Goal: Task Accomplishment & Management: Complete application form

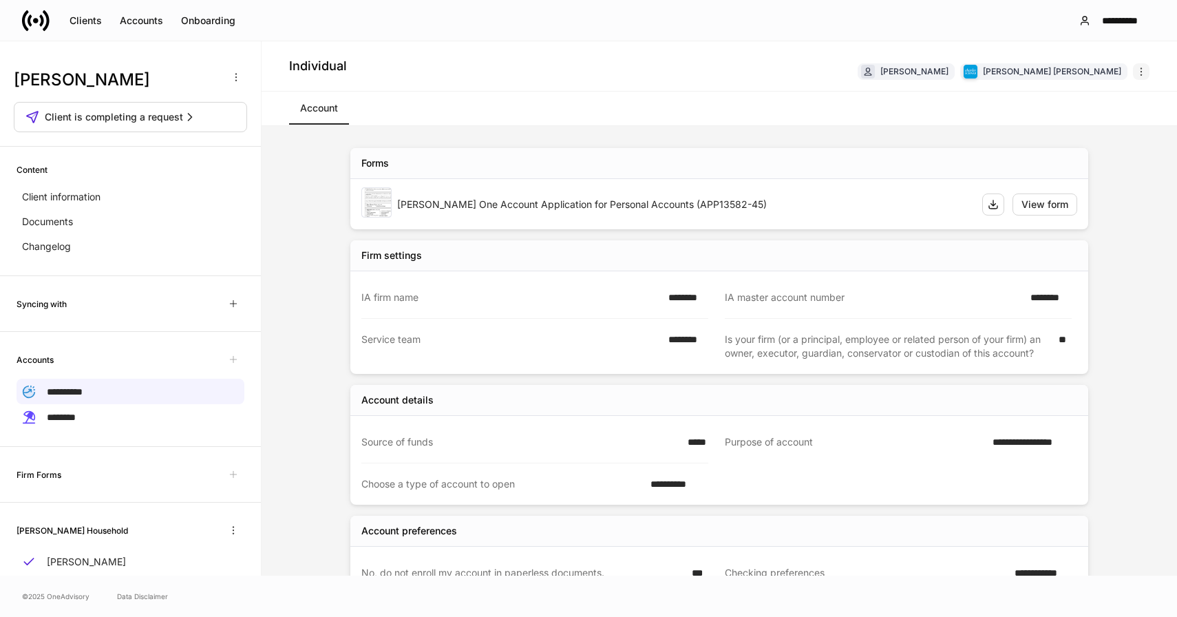
click at [1141, 72] on icon "button" at bounding box center [1141, 72] width 1 height 8
click at [239, 77] on icon "button" at bounding box center [236, 77] width 11 height 11
click at [208, 149] on p "Delete client profile" at bounding box center [189, 144] width 87 height 14
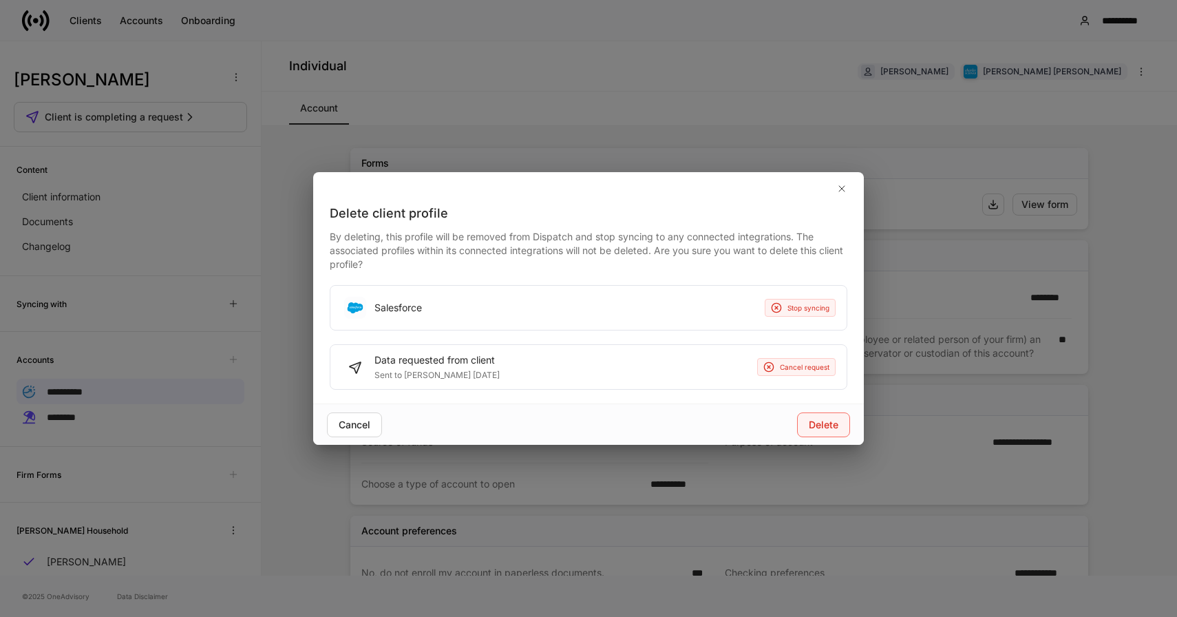
click at [831, 424] on div "Delete" at bounding box center [824, 425] width 30 height 14
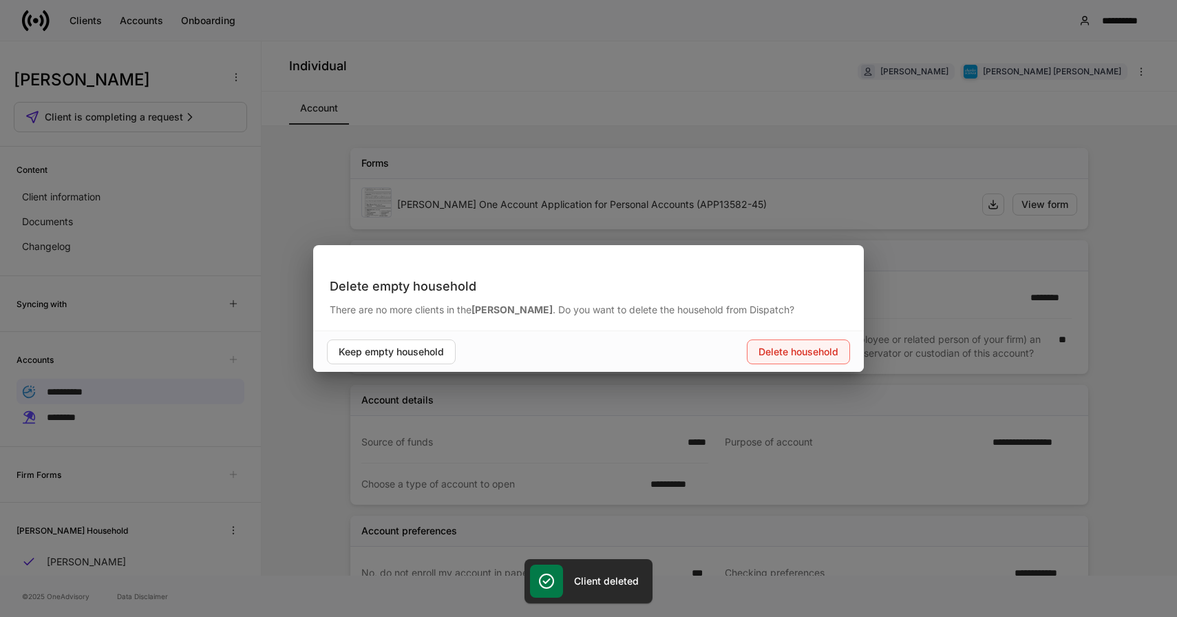
click at [834, 351] on div "Delete household" at bounding box center [799, 352] width 80 height 14
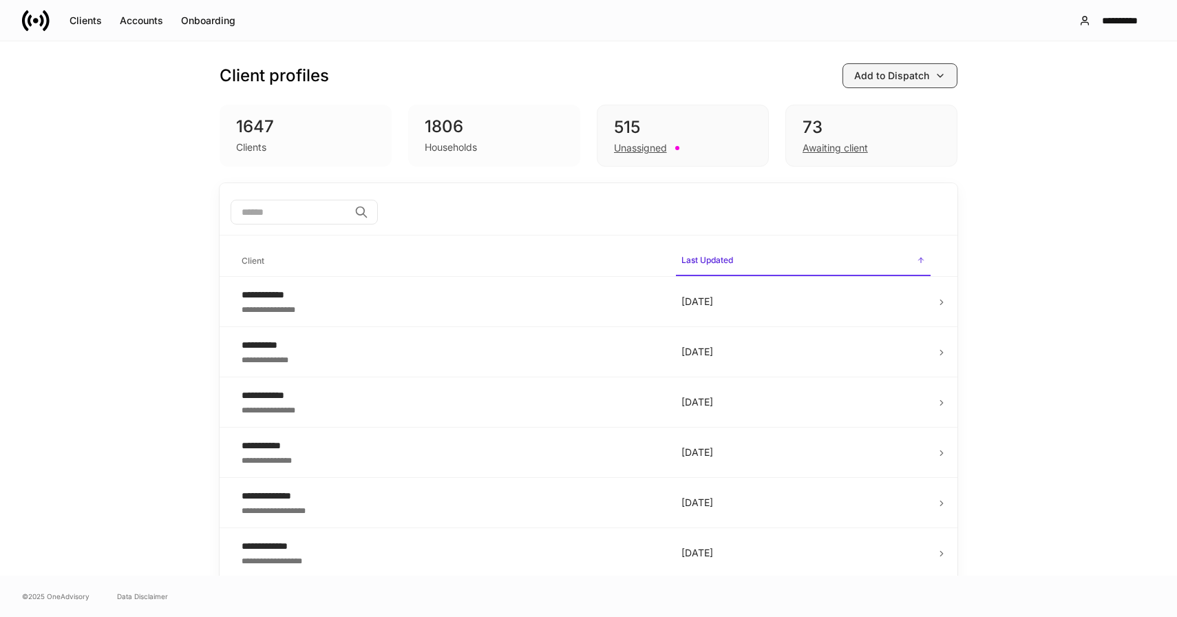
click at [894, 74] on div "Add to Dispatch" at bounding box center [891, 76] width 75 height 14
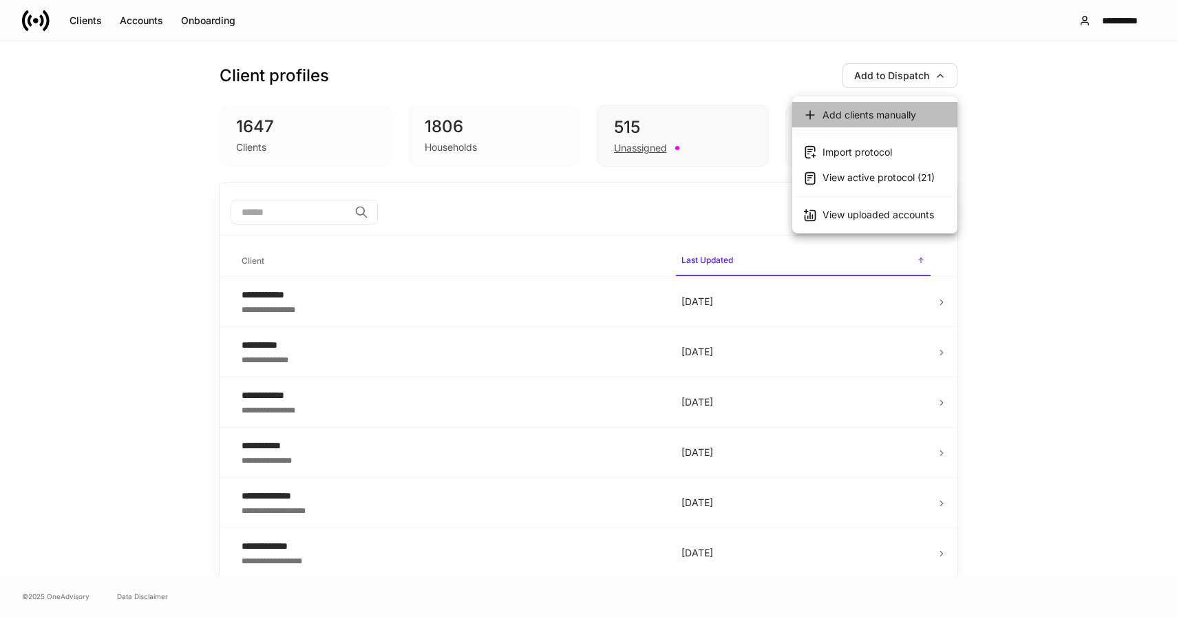
click at [867, 114] on div "Add clients manually" at bounding box center [870, 115] width 94 height 14
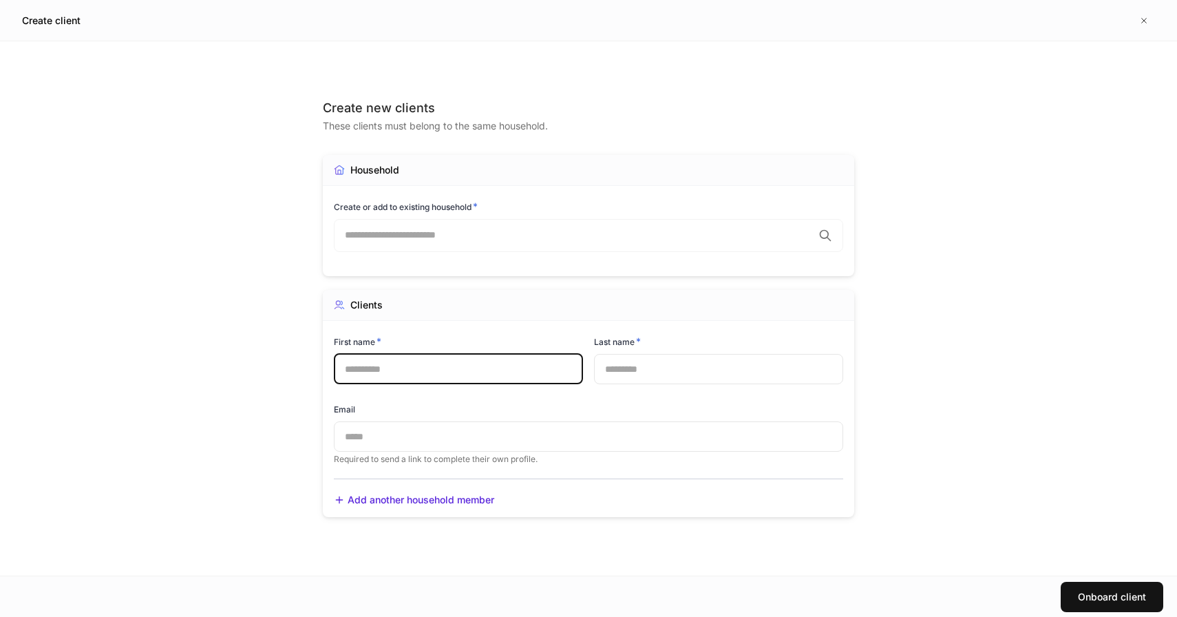
click at [401, 373] on input "text" at bounding box center [458, 369] width 249 height 30
type input "****"
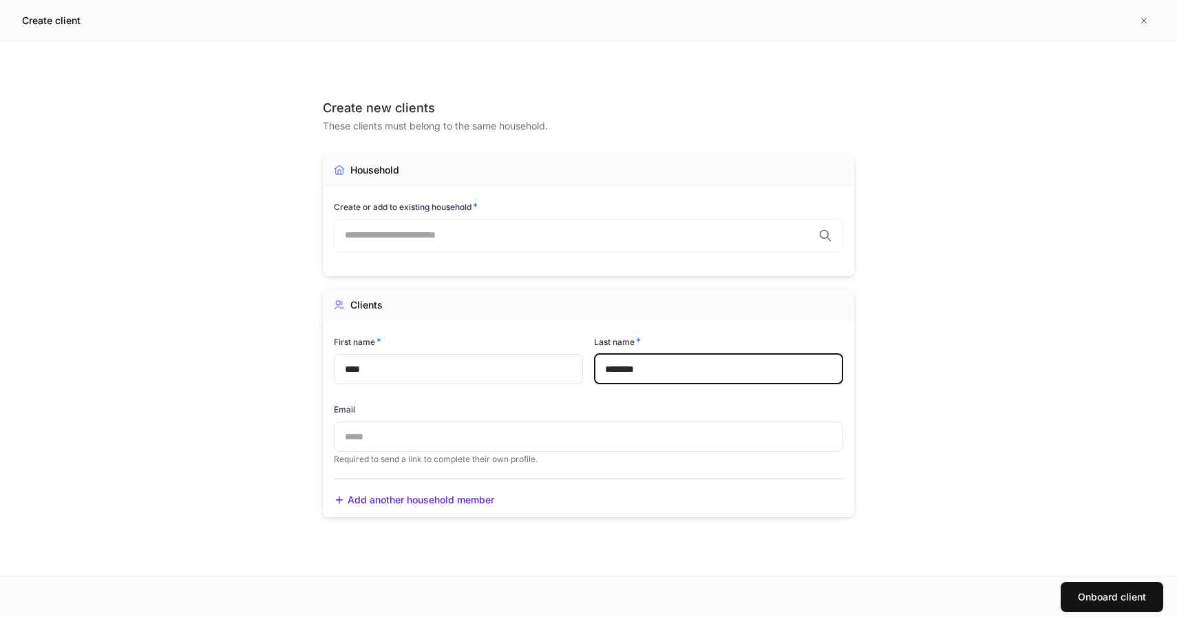
type input "********"
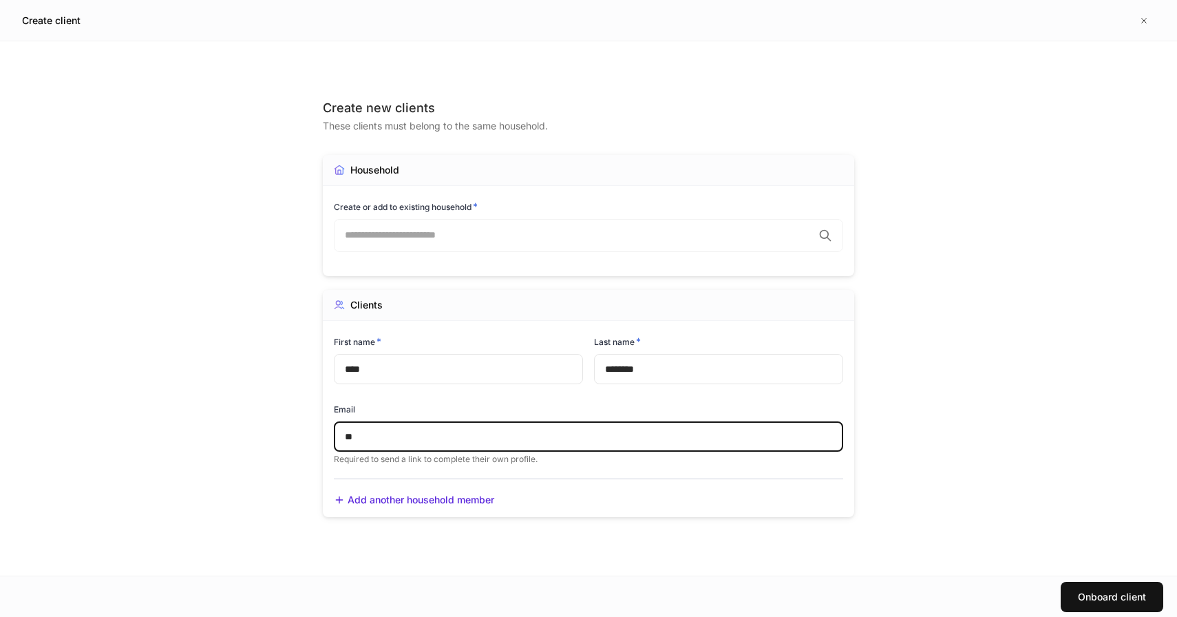
type input "*"
type input "**********"
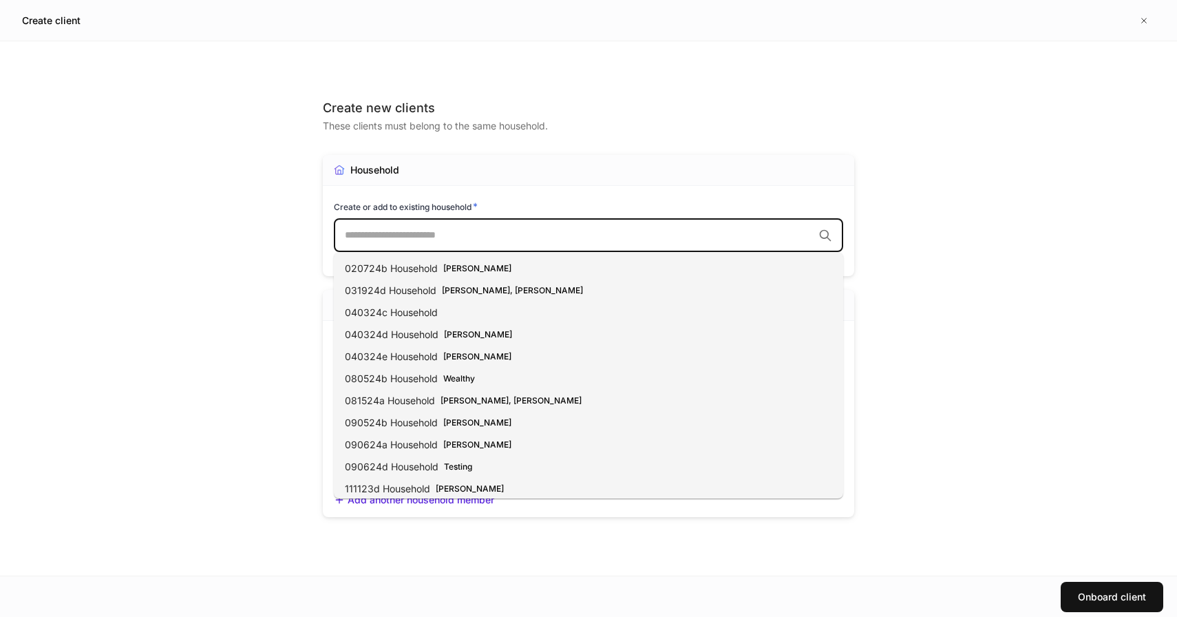
click at [554, 240] on input "text" at bounding box center [579, 236] width 468 height 14
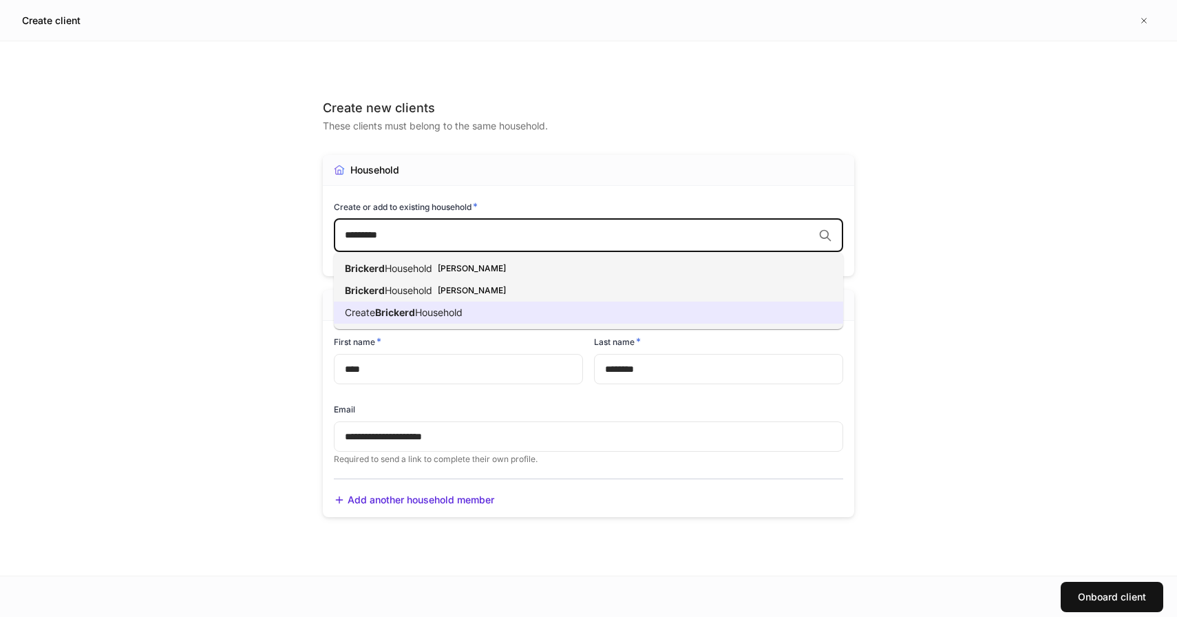
click at [472, 310] on li "Create Brickerd Household" at bounding box center [588, 313] width 509 height 22
type input "********"
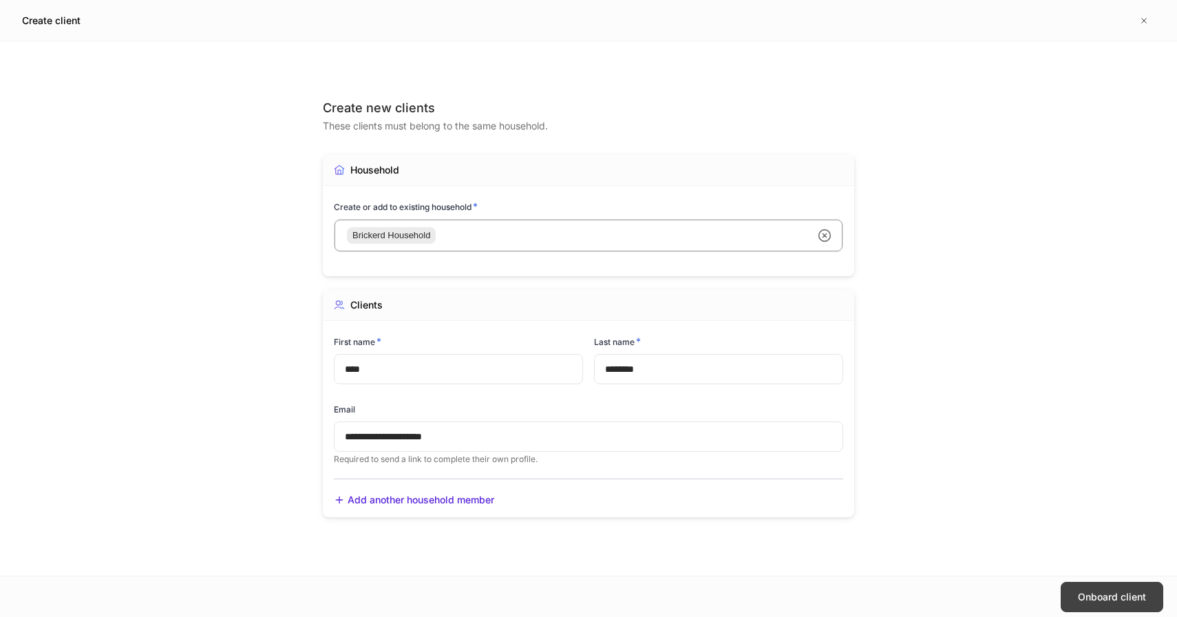
click at [1109, 591] on div "Onboard client" at bounding box center [1112, 597] width 68 height 14
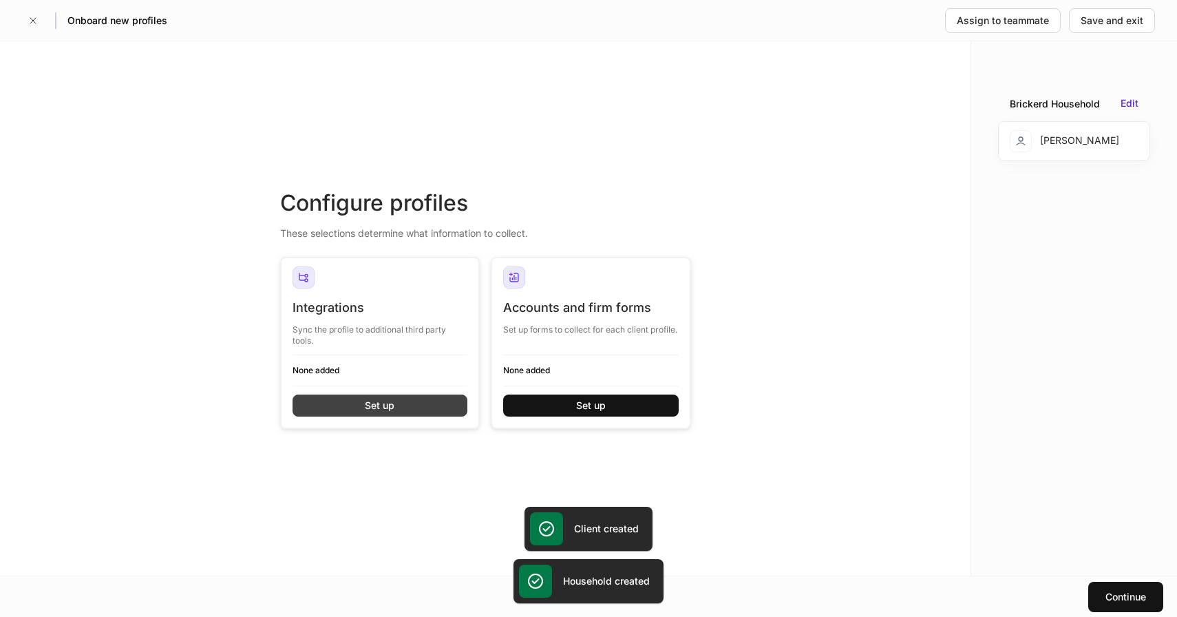
click at [377, 394] on div "Integrations Sync the profile to additional third party tools. None added Set up" at bounding box center [381, 362] width 176 height 127
click at [377, 406] on div "Set up" at bounding box center [380, 406] width 30 height 14
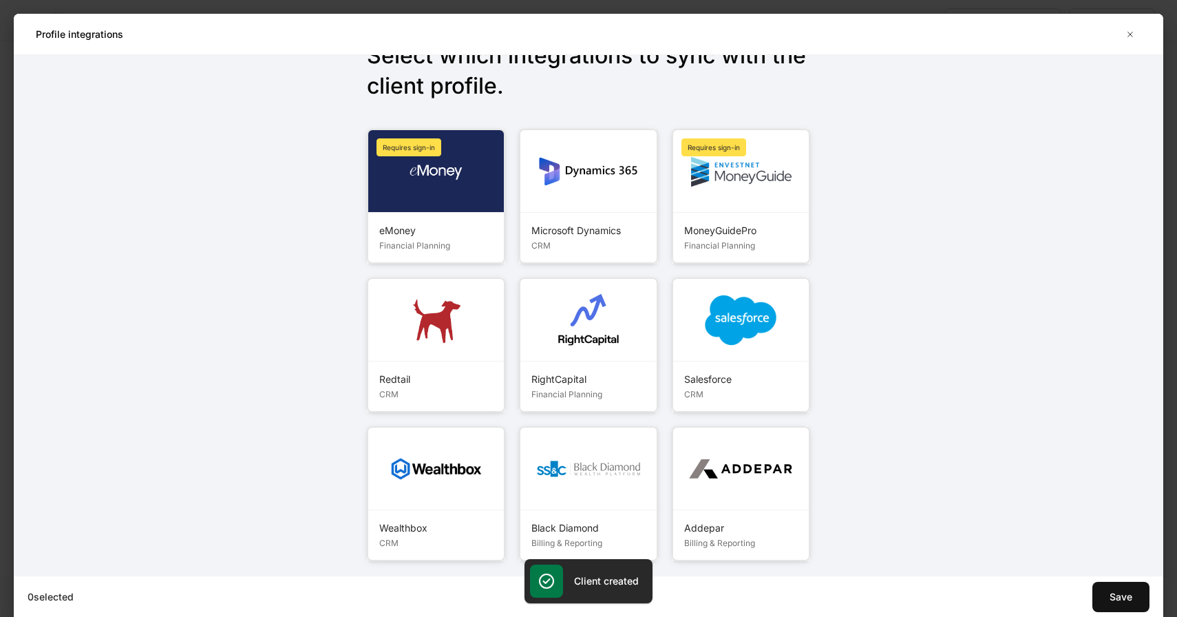
scroll to position [65, 0]
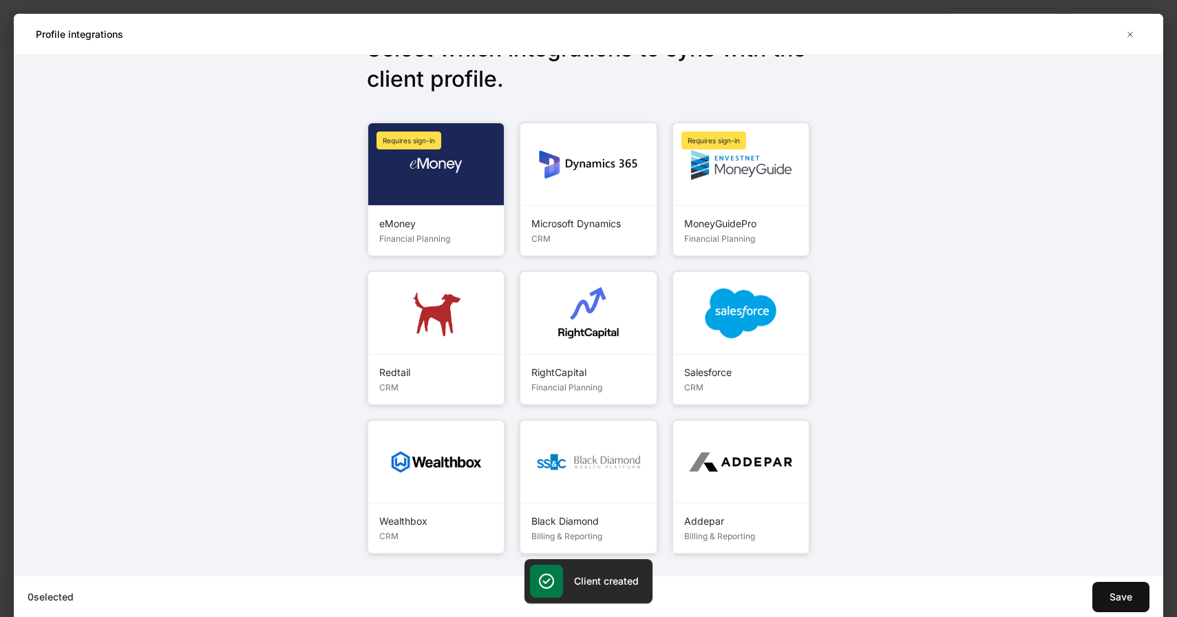
drag, startPoint x: 453, startPoint y: 468, endPoint x: 461, endPoint y: 469, distance: 8.3
click at [453, 468] on img at bounding box center [436, 462] width 99 height 30
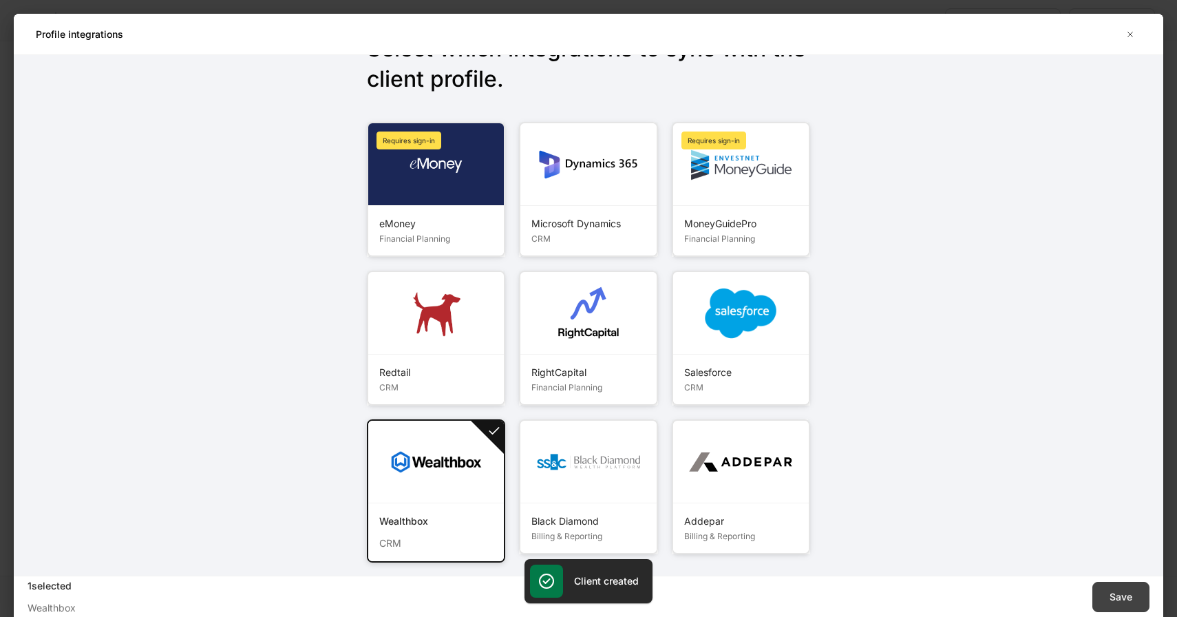
click at [1122, 593] on div "Save" at bounding box center [1121, 597] width 23 height 14
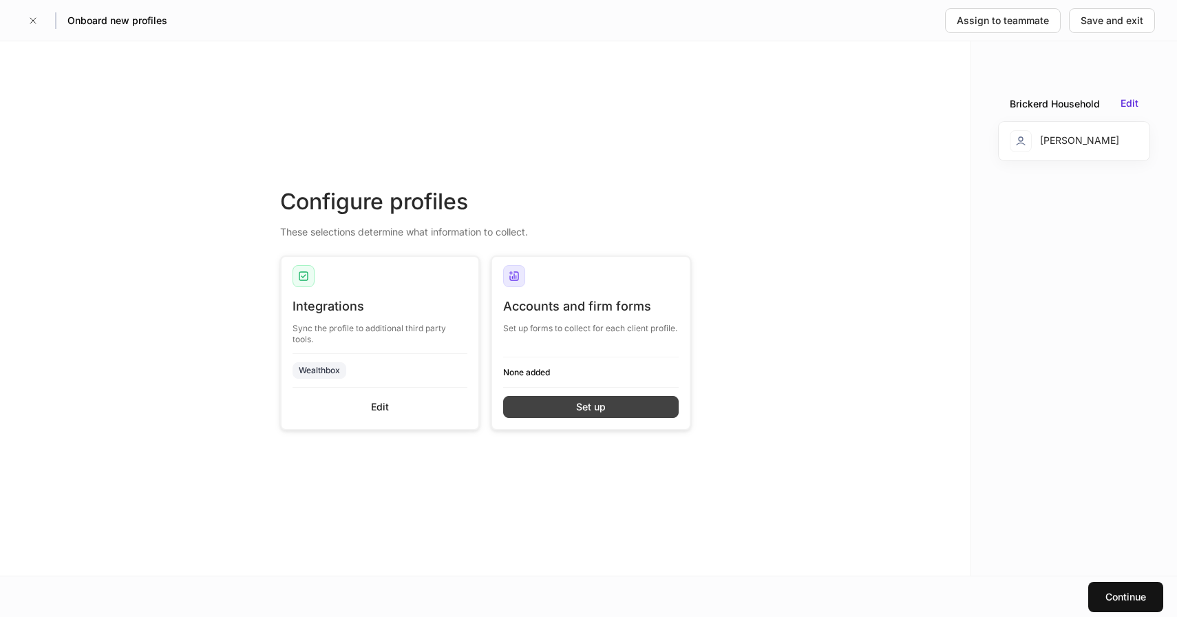
click at [603, 414] on button "Set up" at bounding box center [591, 407] width 176 height 22
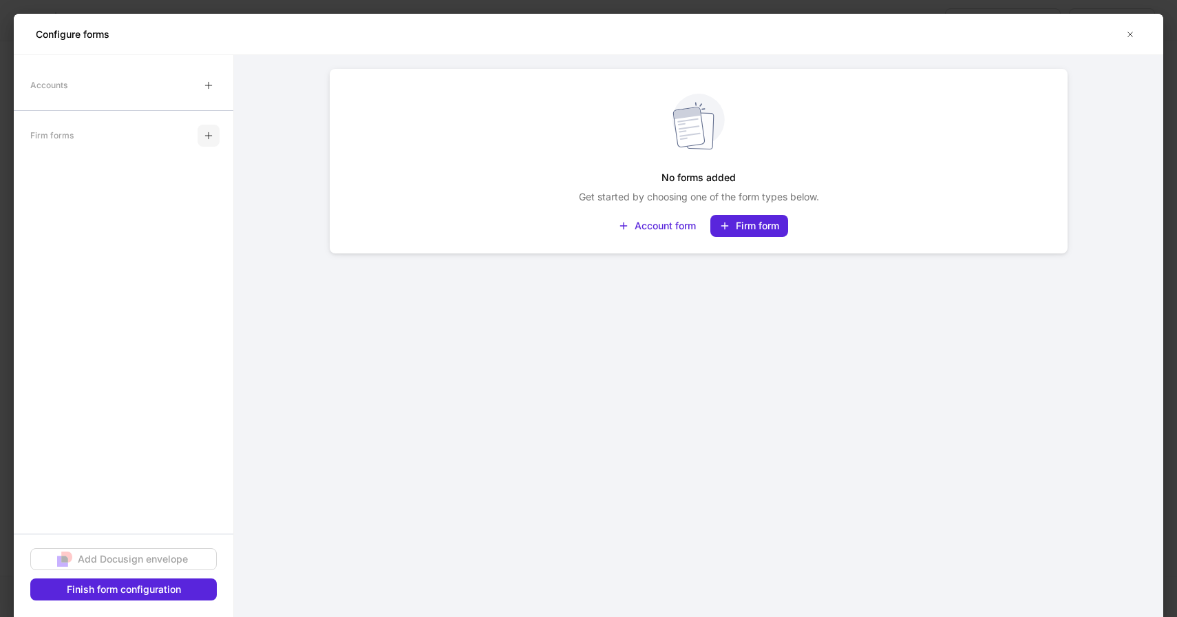
click at [205, 132] on icon "button" at bounding box center [208, 135] width 11 height 11
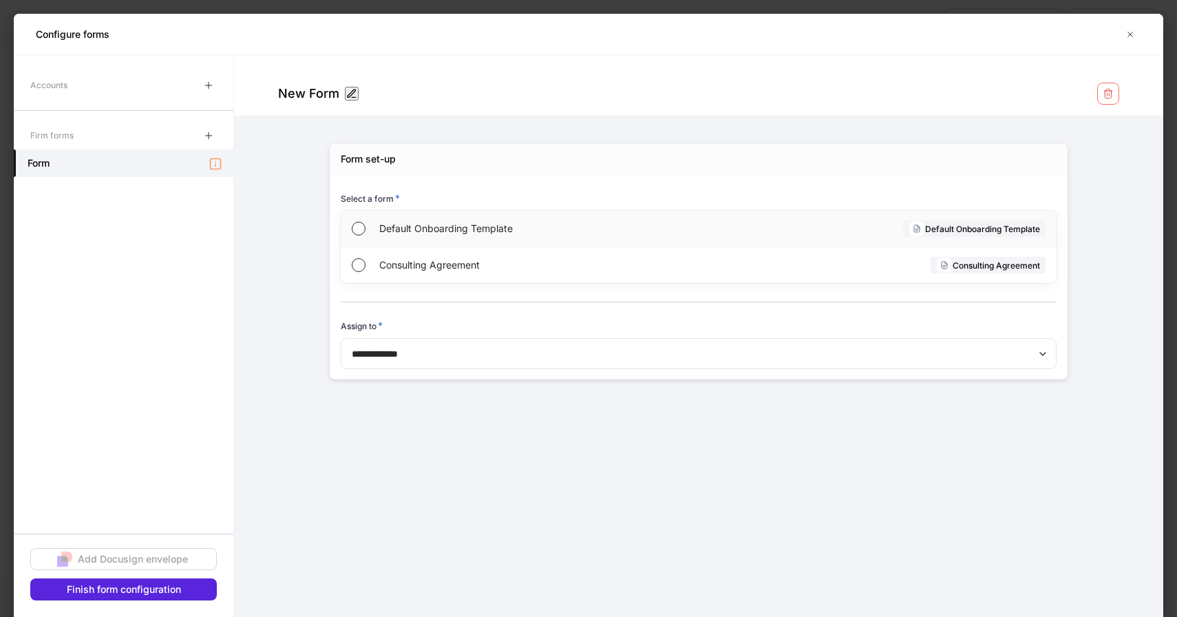
click at [424, 218] on div "Default Onboarding Template" at bounding box center [538, 229] width 318 height 36
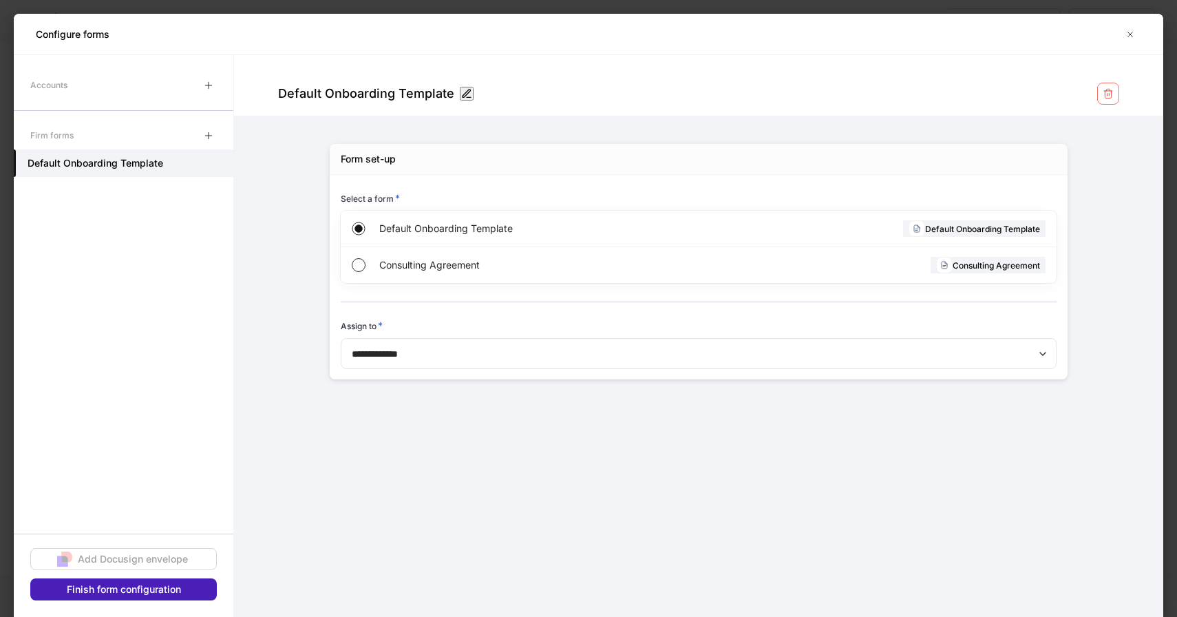
click at [140, 590] on div "Finish form configuration" at bounding box center [124, 589] width 114 height 14
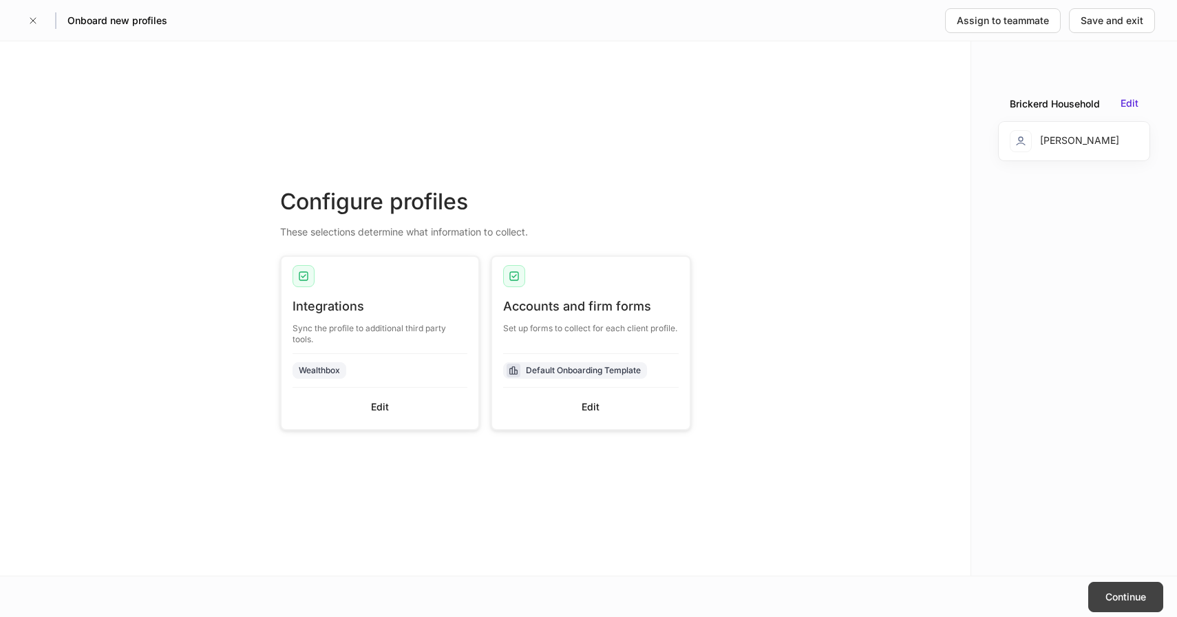
click at [1141, 603] on button "Continue" at bounding box center [1125, 597] width 75 height 30
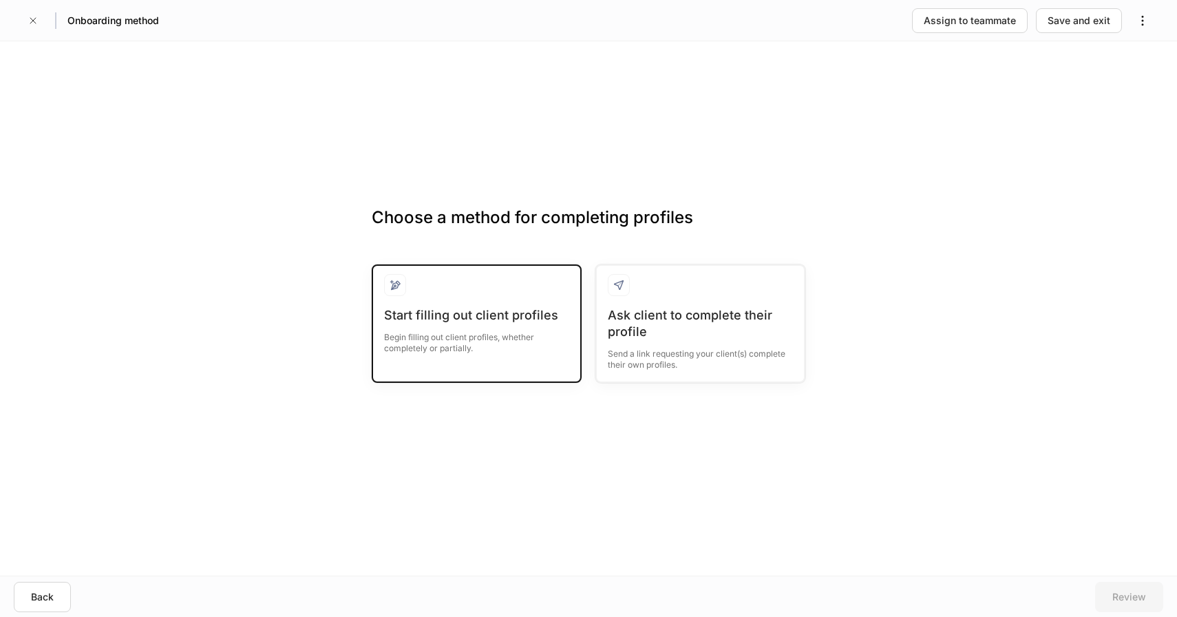
click at [456, 335] on div "Begin filling out client profiles, whether completely or partially." at bounding box center [476, 339] width 185 height 30
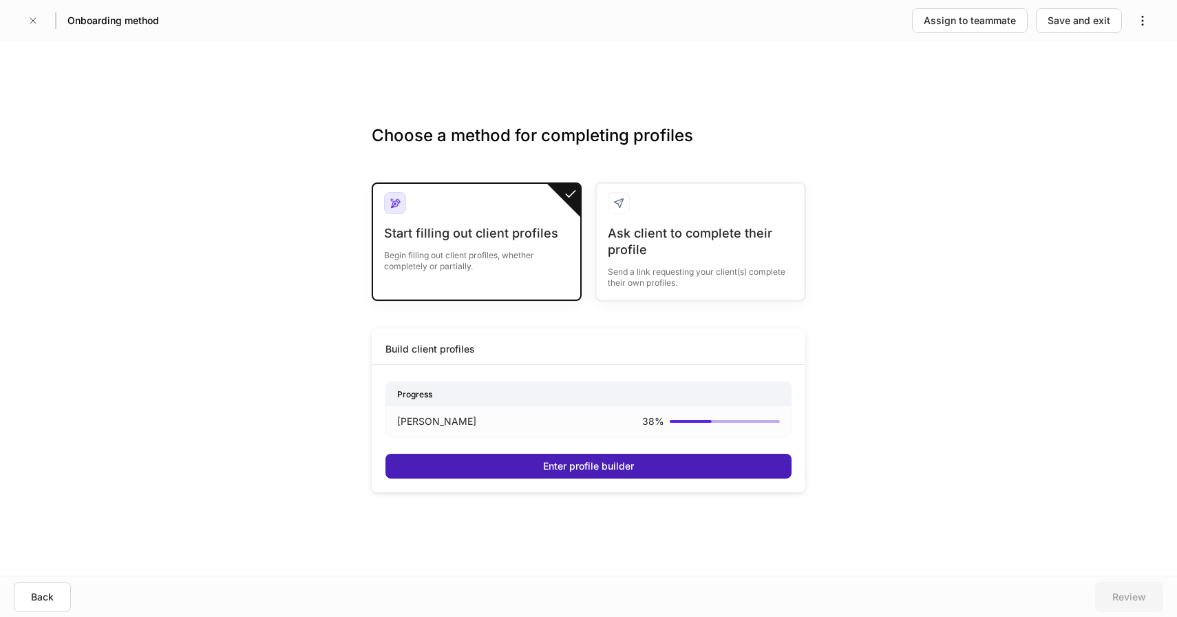
click at [596, 466] on div "Enter profile builder" at bounding box center [588, 466] width 91 height 14
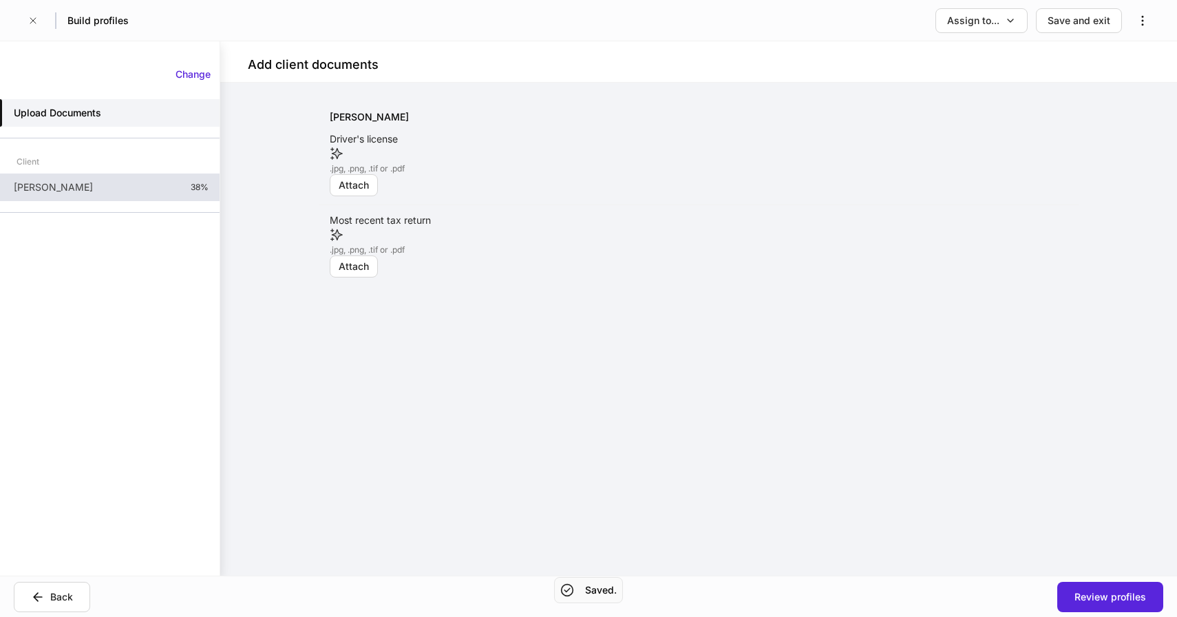
click at [113, 181] on div "[PERSON_NAME] 38%" at bounding box center [110, 187] width 220 height 28
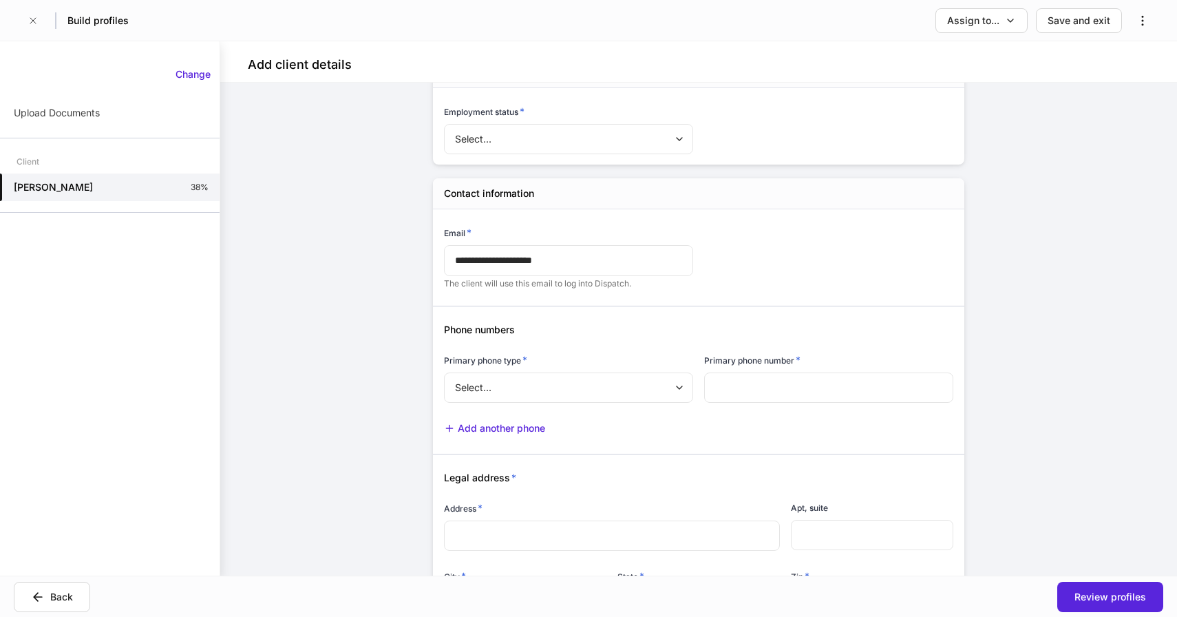
scroll to position [392, 0]
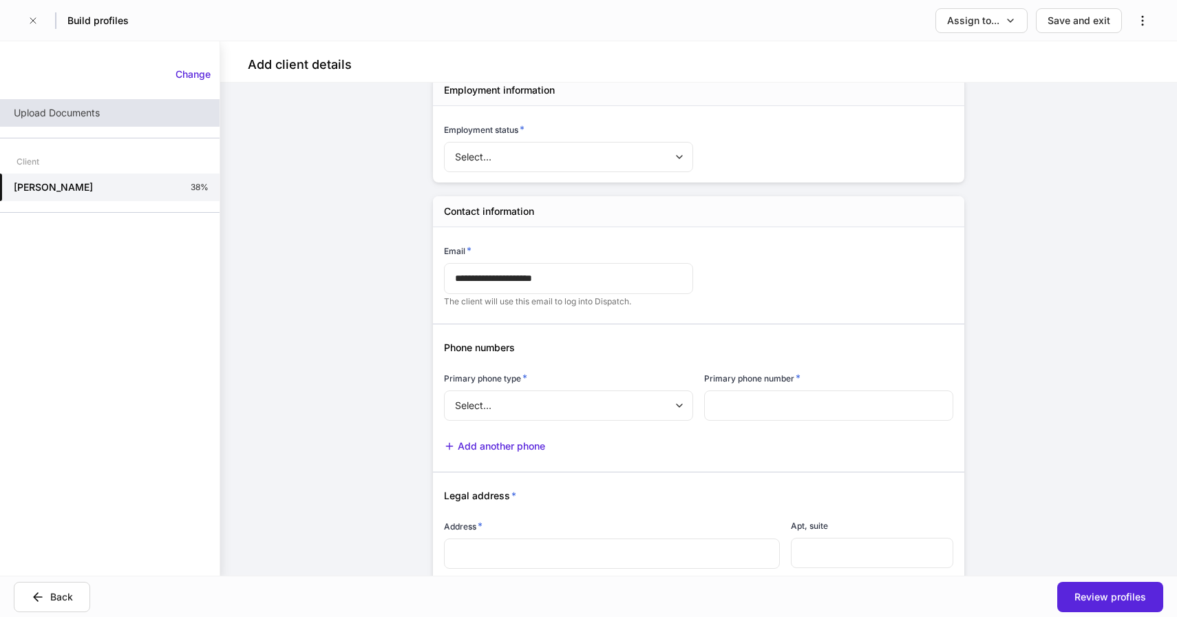
click at [86, 112] on p "Upload Documents" at bounding box center [57, 113] width 86 height 14
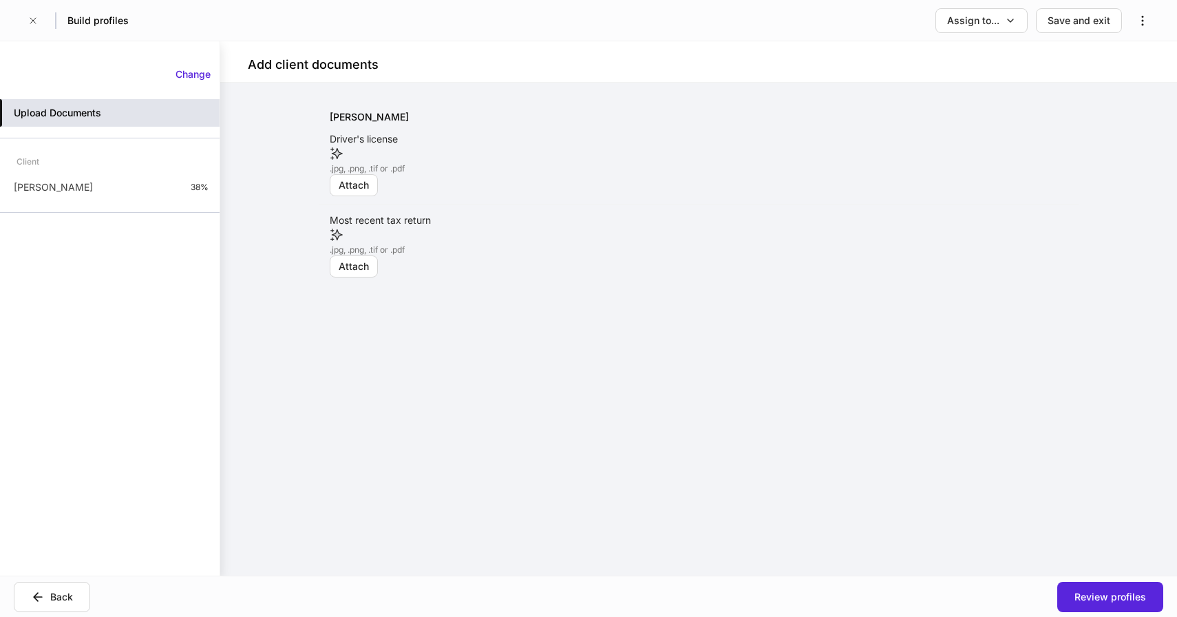
drag, startPoint x: 117, startPoint y: 192, endPoint x: 189, endPoint y: 215, distance: 76.0
click at [117, 193] on div "[PERSON_NAME] 38%" at bounding box center [110, 187] width 220 height 28
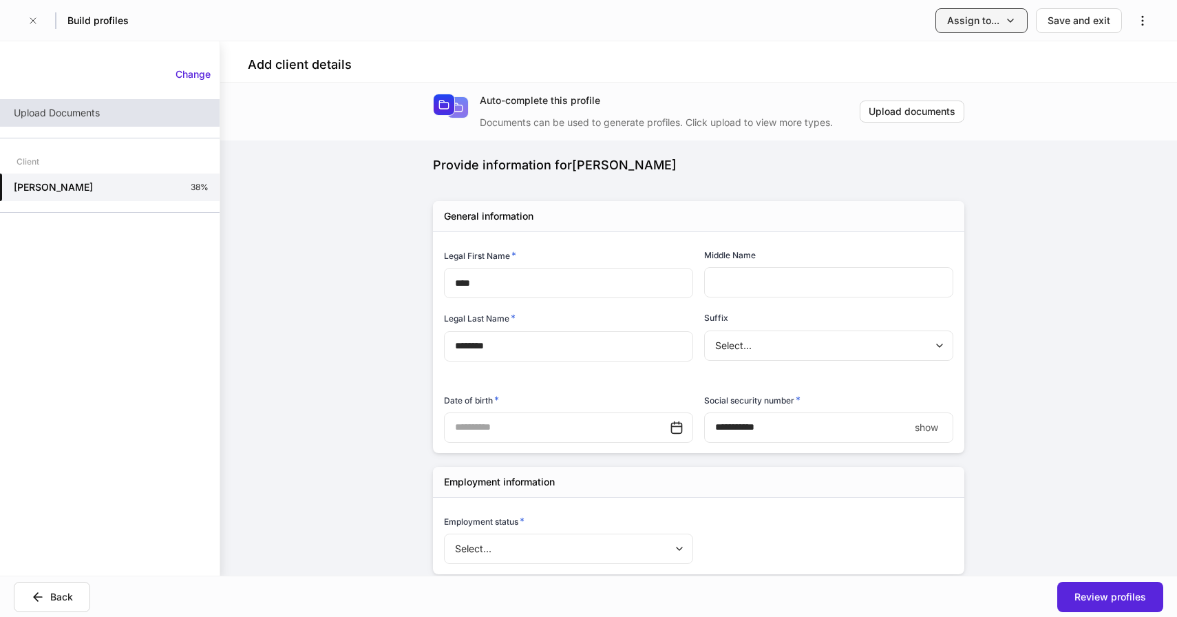
click at [1015, 19] on icon "button" at bounding box center [1010, 20] width 11 height 11
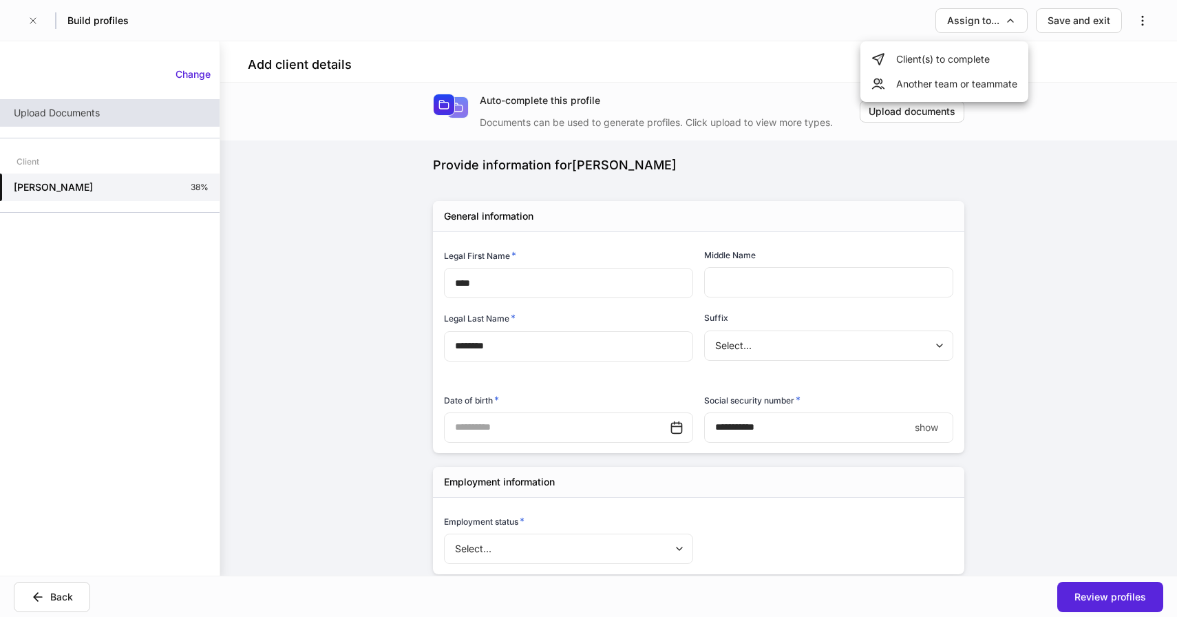
click at [942, 63] on li "Client(s) to complete" at bounding box center [945, 59] width 168 height 25
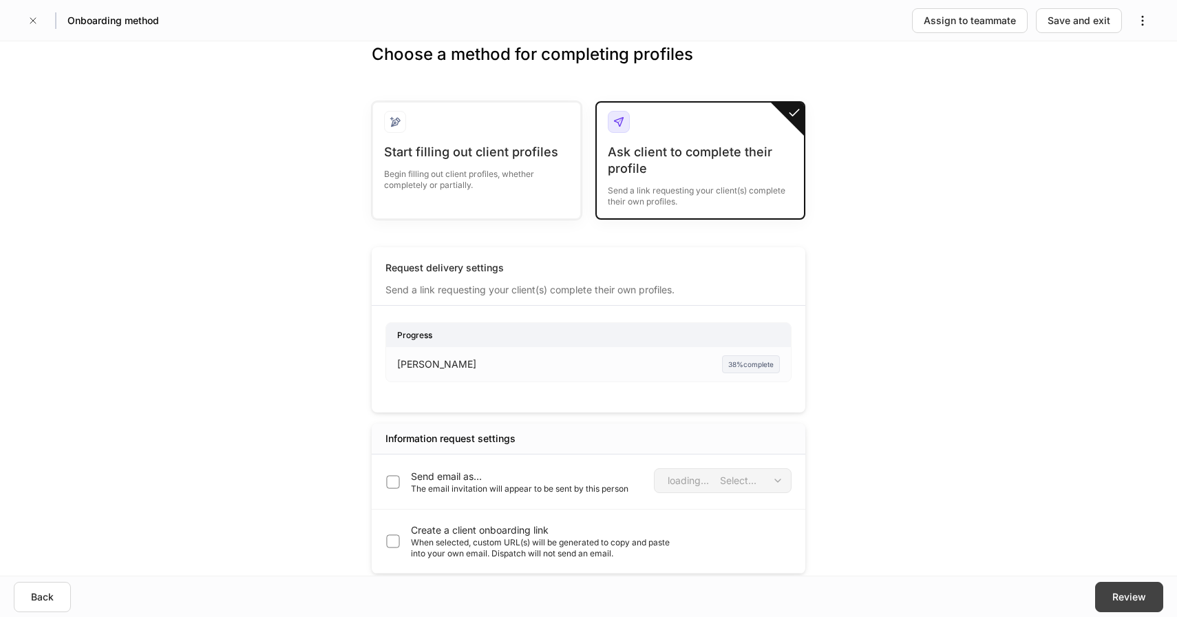
click at [1126, 590] on div "Review" at bounding box center [1130, 597] width 34 height 14
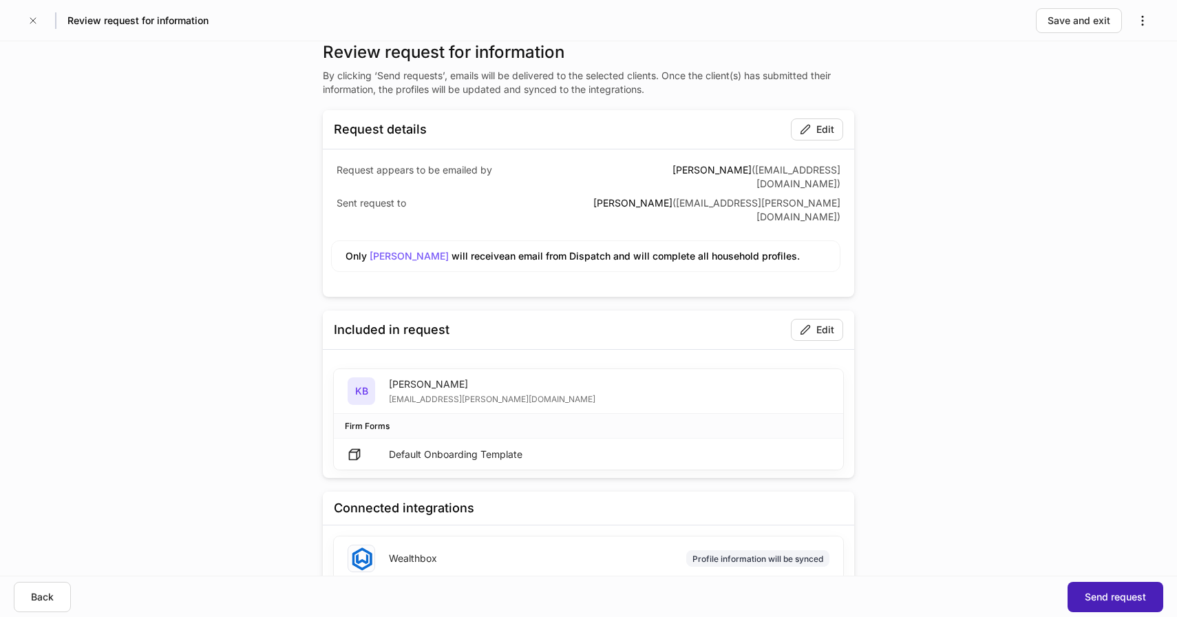
click at [1133, 597] on div "Send request" at bounding box center [1115, 597] width 61 height 14
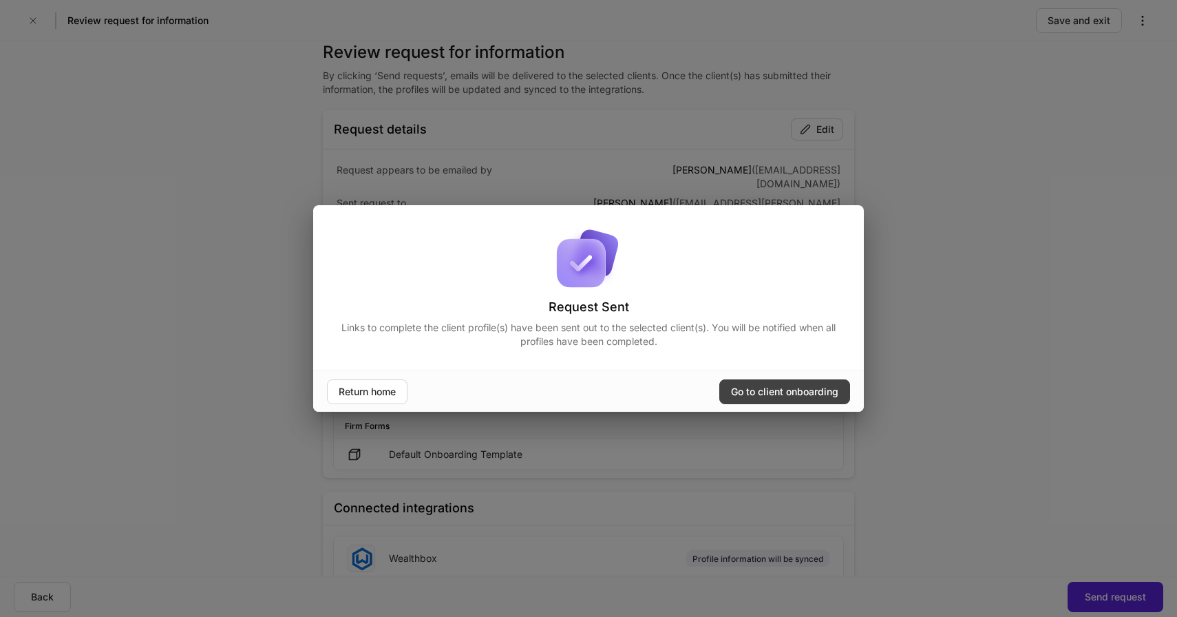
click at [782, 387] on div "Go to client onboarding" at bounding box center [784, 392] width 107 height 14
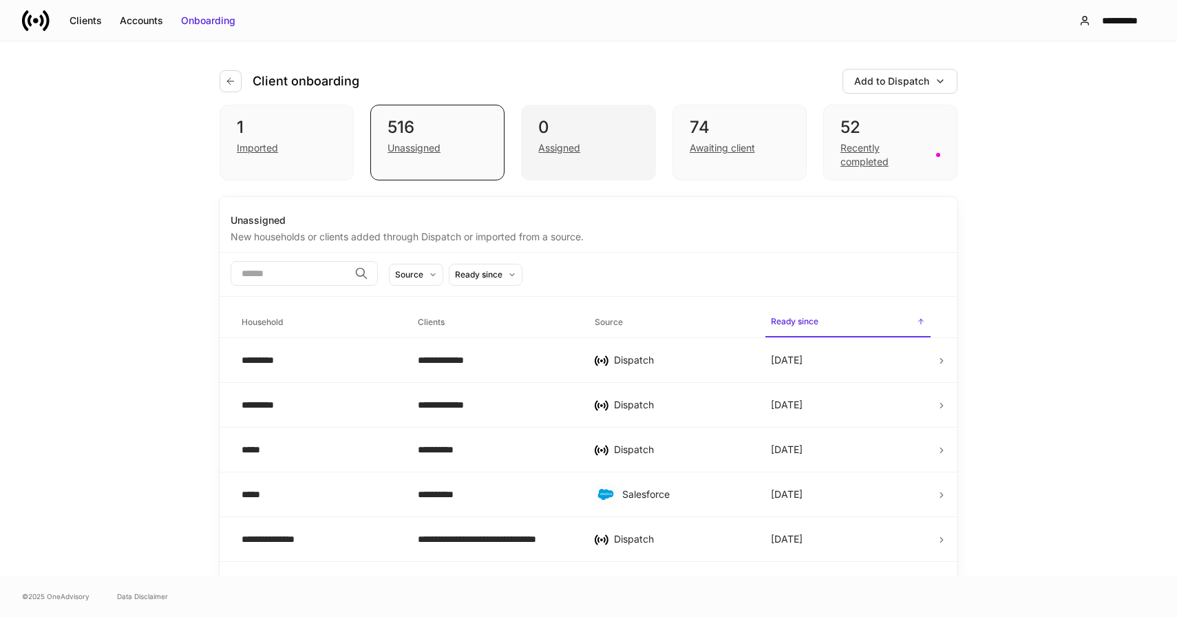
drag, startPoint x: 563, startPoint y: 169, endPoint x: 556, endPoint y: 172, distance: 7.4
click at [564, 171] on div "0 Assigned" at bounding box center [588, 143] width 134 height 76
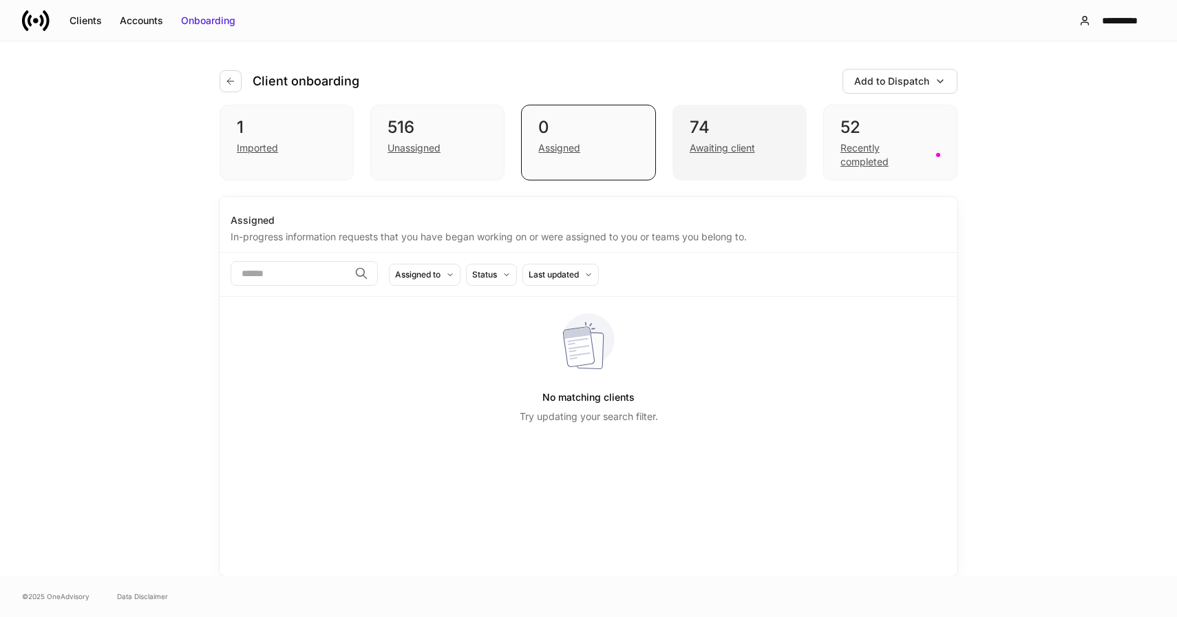
click at [759, 154] on div "Awaiting client" at bounding box center [740, 146] width 100 height 17
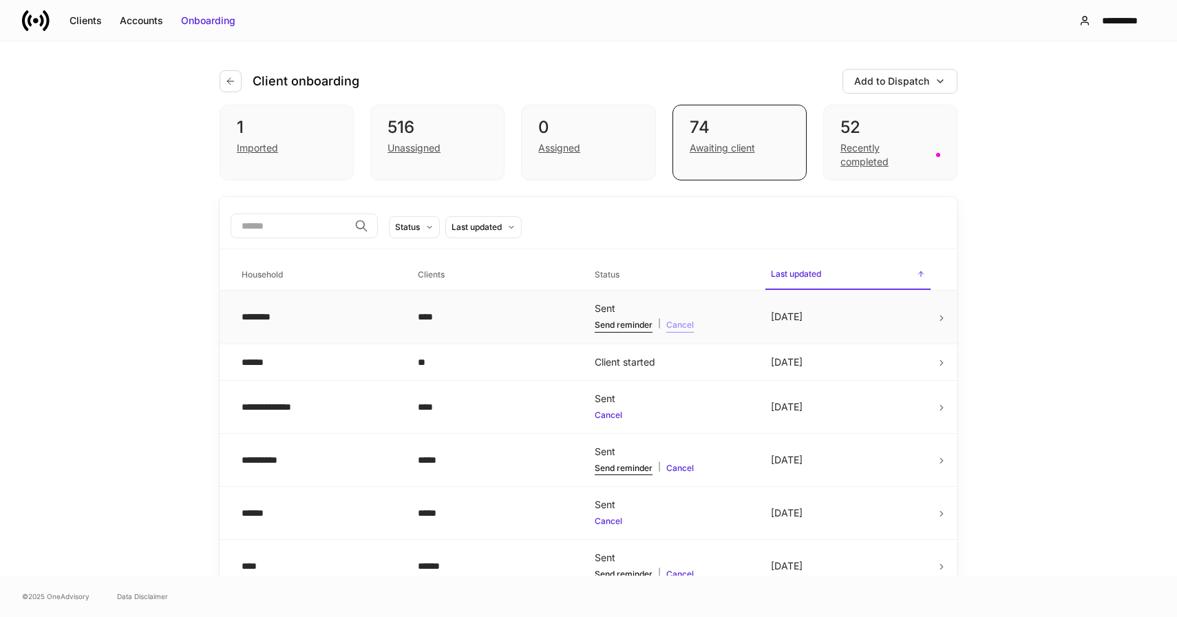
click at [685, 326] on div "Cancel" at bounding box center [680, 325] width 28 height 14
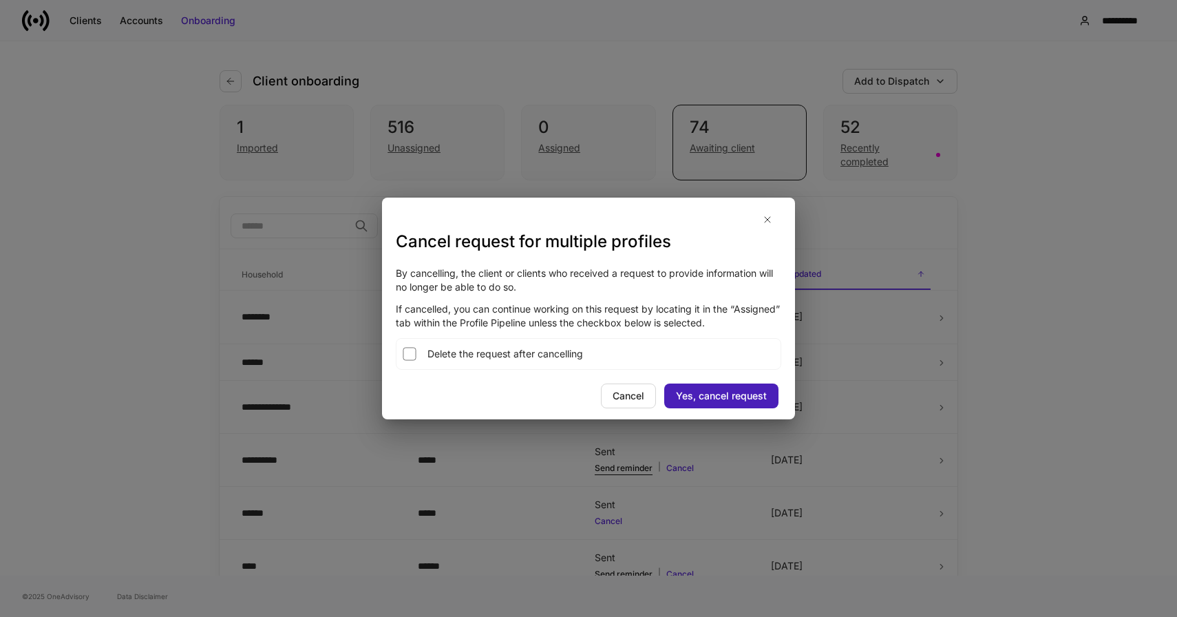
click at [733, 397] on div "Yes, cancel request" at bounding box center [721, 396] width 91 height 14
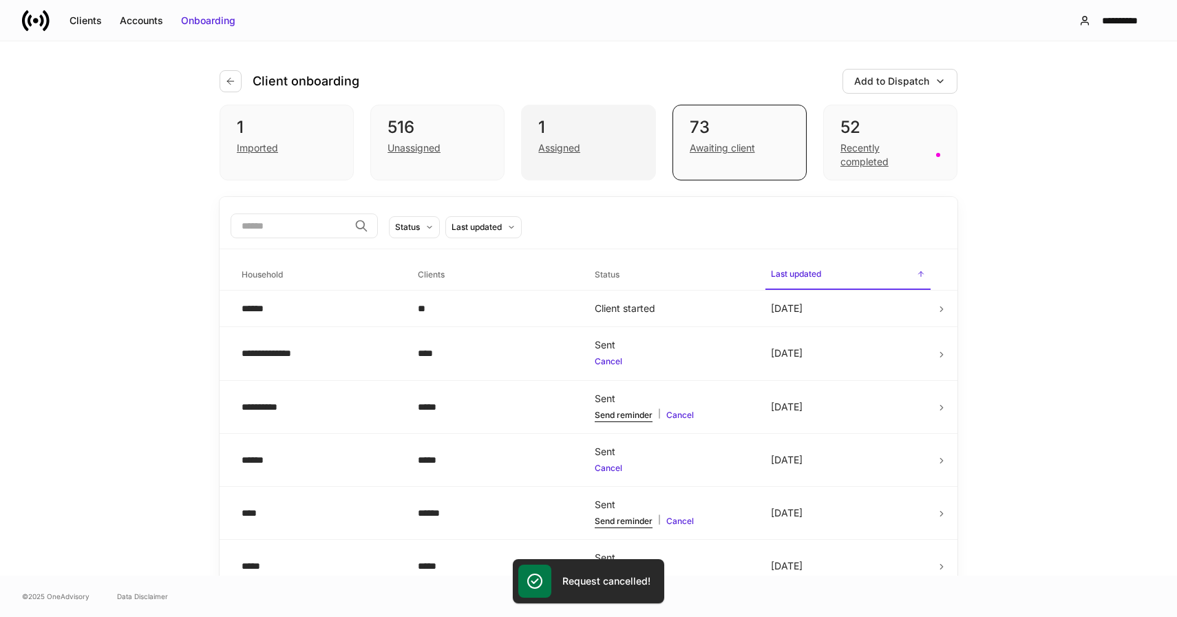
drag, startPoint x: 589, startPoint y: 147, endPoint x: 577, endPoint y: 153, distance: 12.9
click at [587, 148] on div "Assigned" at bounding box center [588, 146] width 100 height 17
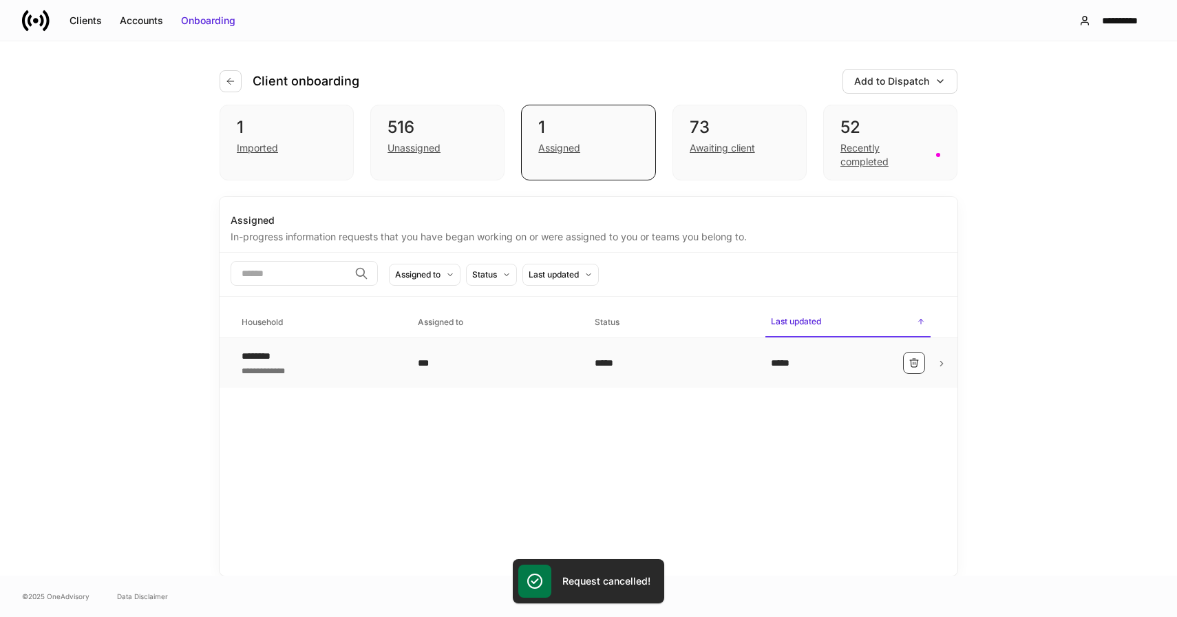
click at [915, 366] on icon "button" at bounding box center [914, 362] width 11 height 11
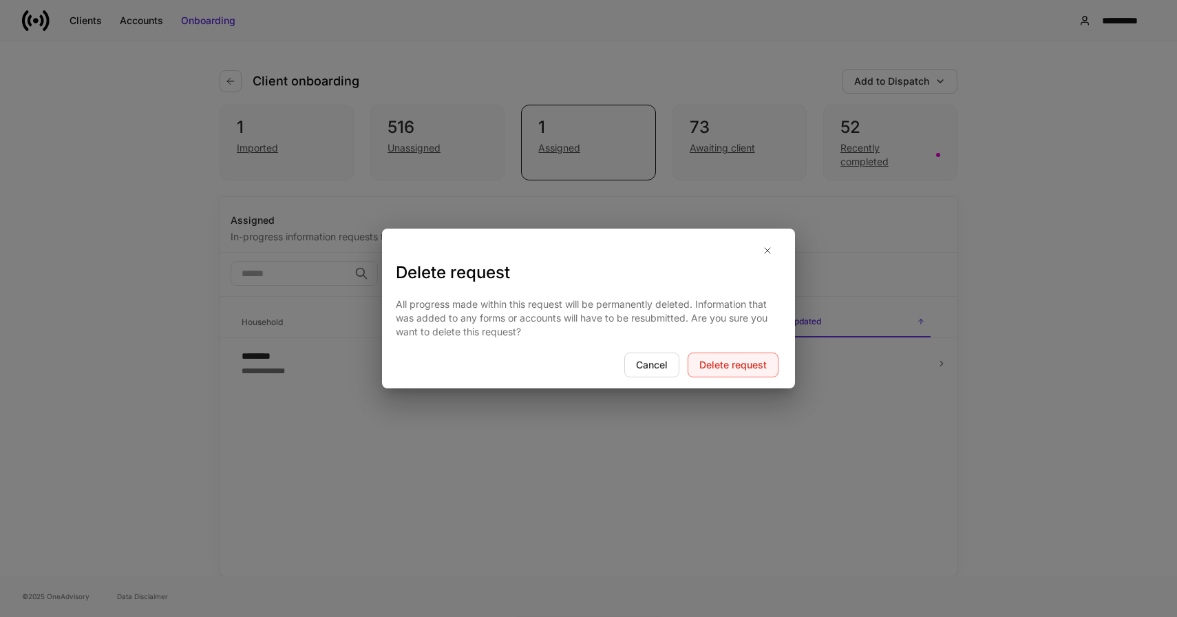
click at [728, 365] on div "Delete request" at bounding box center [732, 365] width 67 height 14
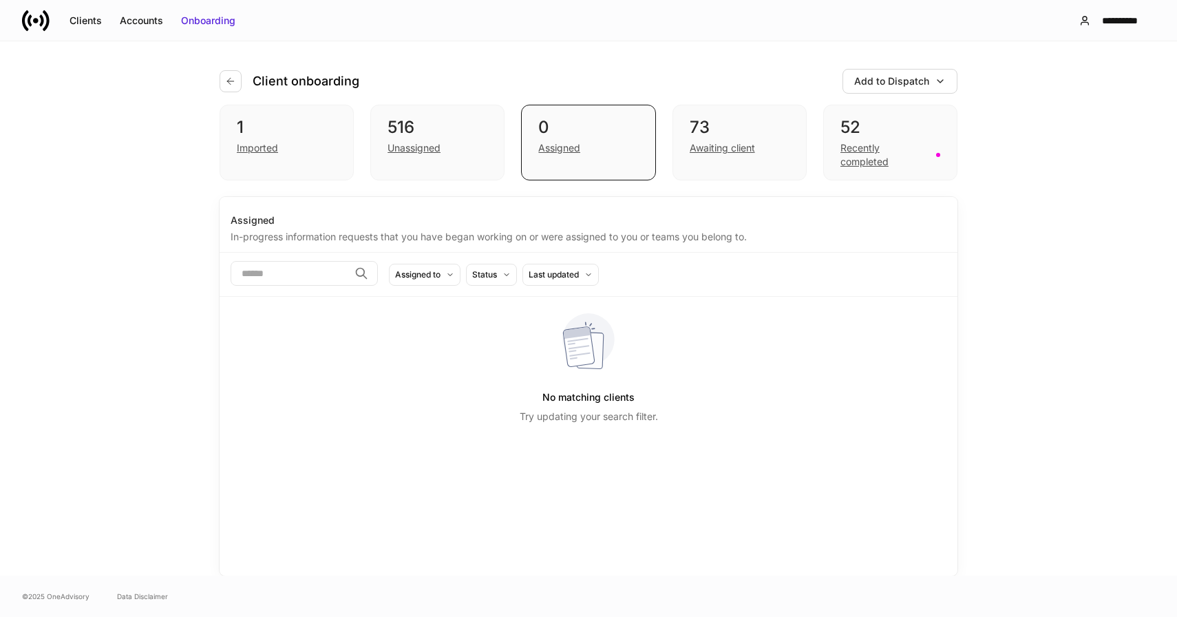
drag, startPoint x: 92, startPoint y: 439, endPoint x: 125, endPoint y: 398, distance: 52.8
click at [94, 436] on div "Client onboarding Add to Dispatch 1 Imported 516 Unassigned 0 Assigned 73 Await…" at bounding box center [588, 308] width 1177 height 534
click at [271, 112] on div "1 Imported" at bounding box center [287, 143] width 134 height 76
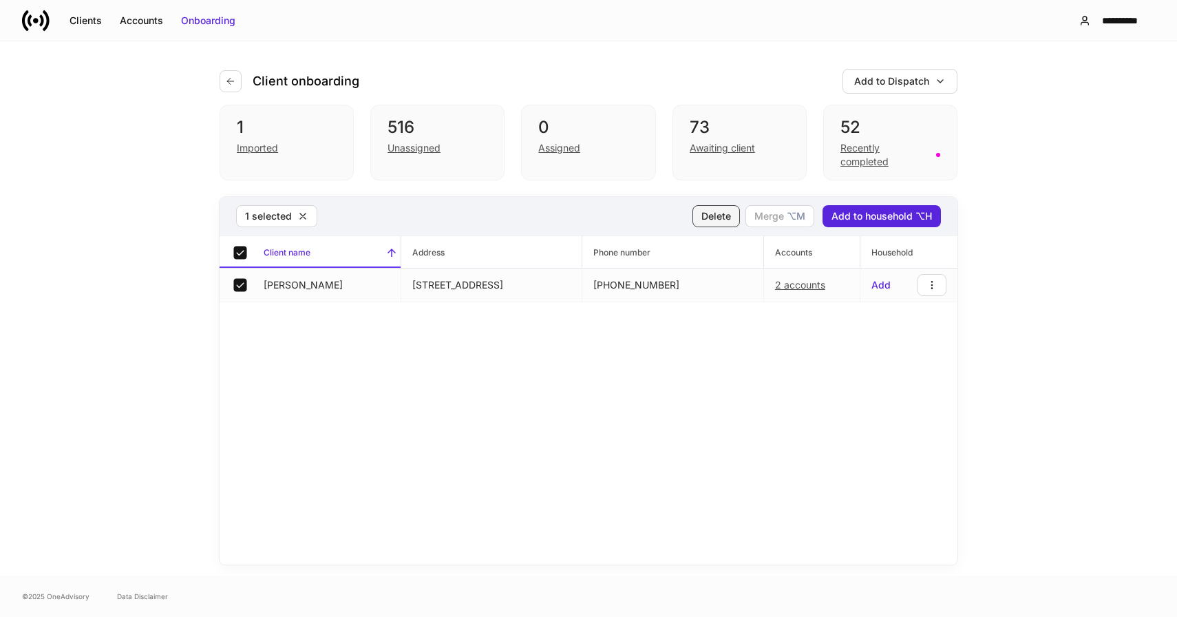
click at [728, 215] on div "Delete" at bounding box center [717, 216] width 30 height 14
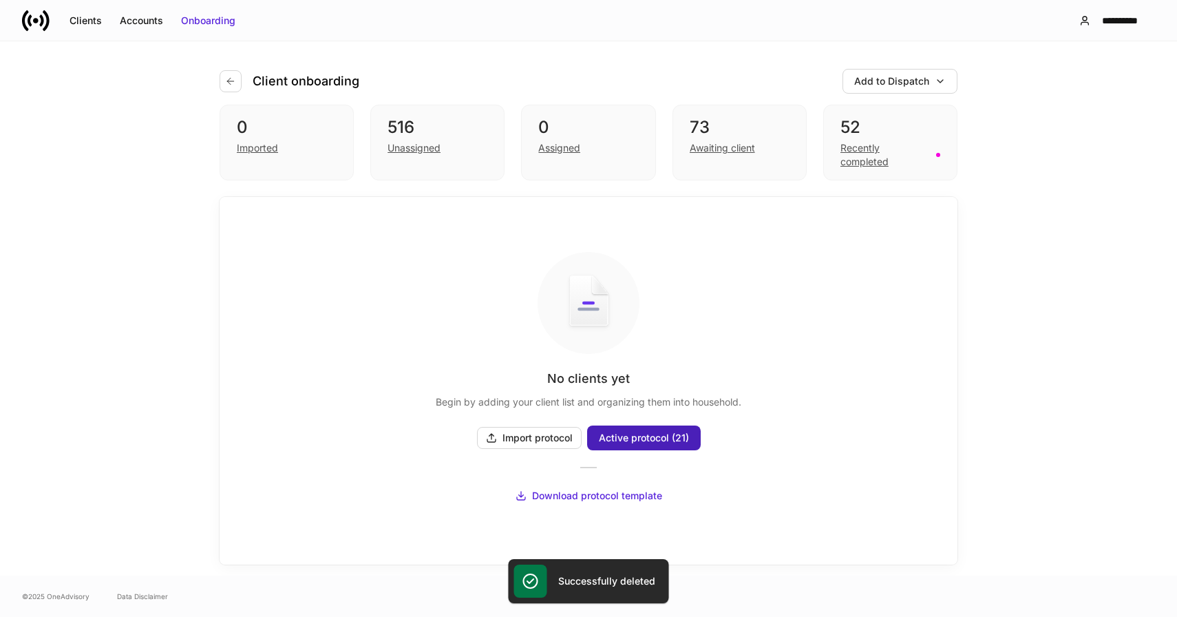
click at [650, 439] on span "Active protocol (21)" at bounding box center [644, 438] width 90 height 12
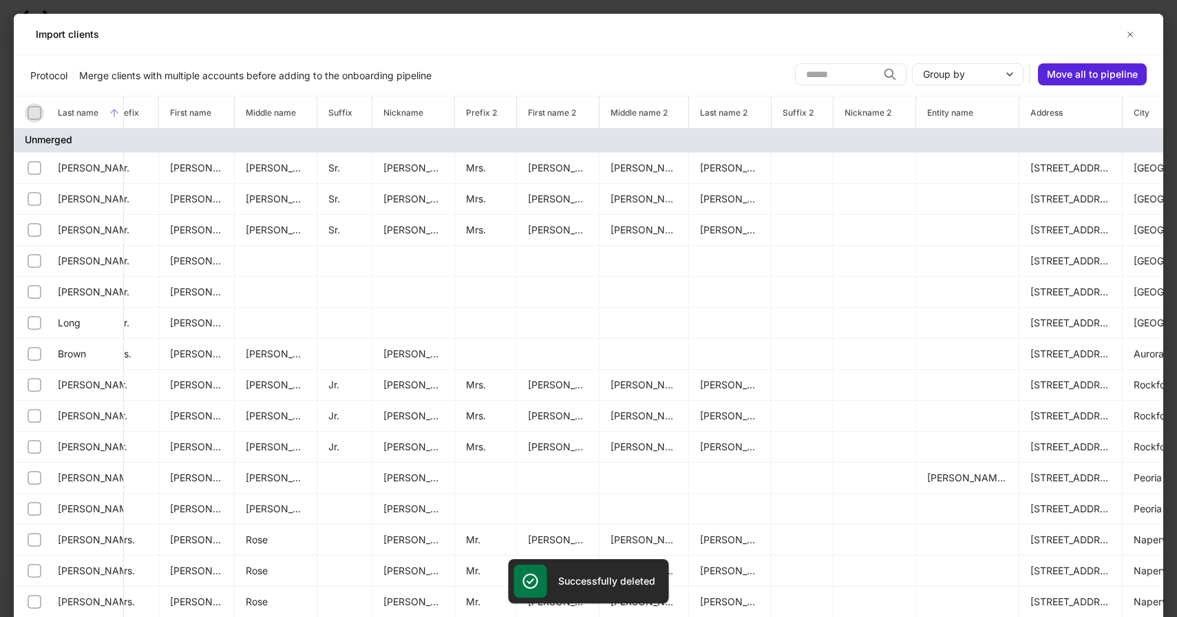
scroll to position [1, 19]
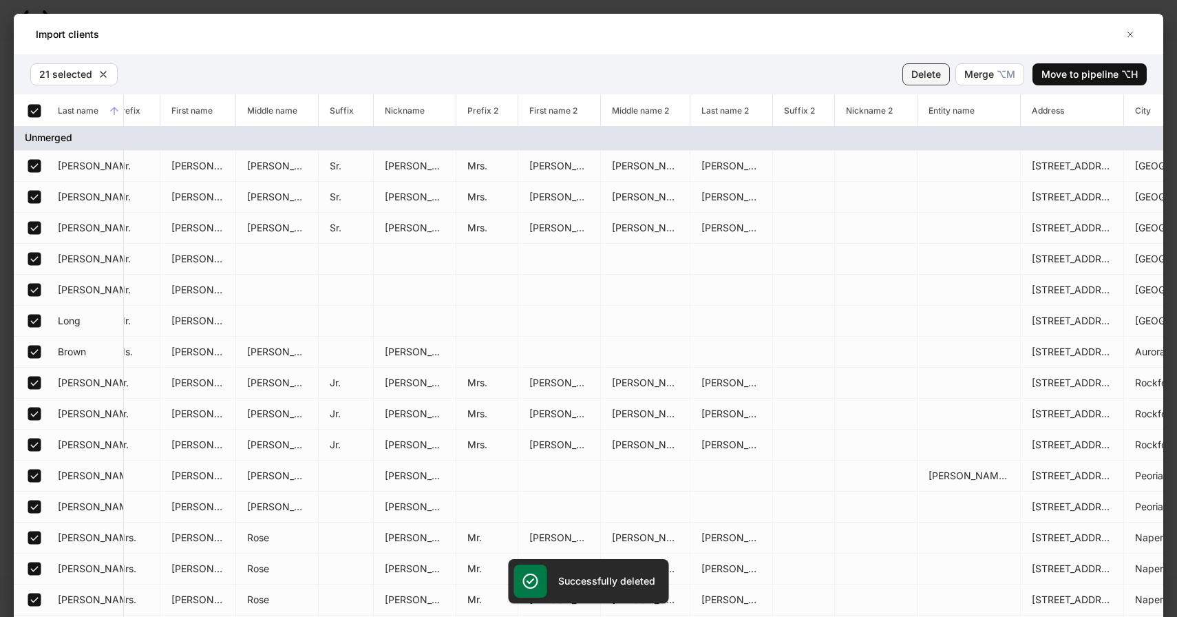
click at [931, 77] on div "Delete" at bounding box center [927, 74] width 30 height 14
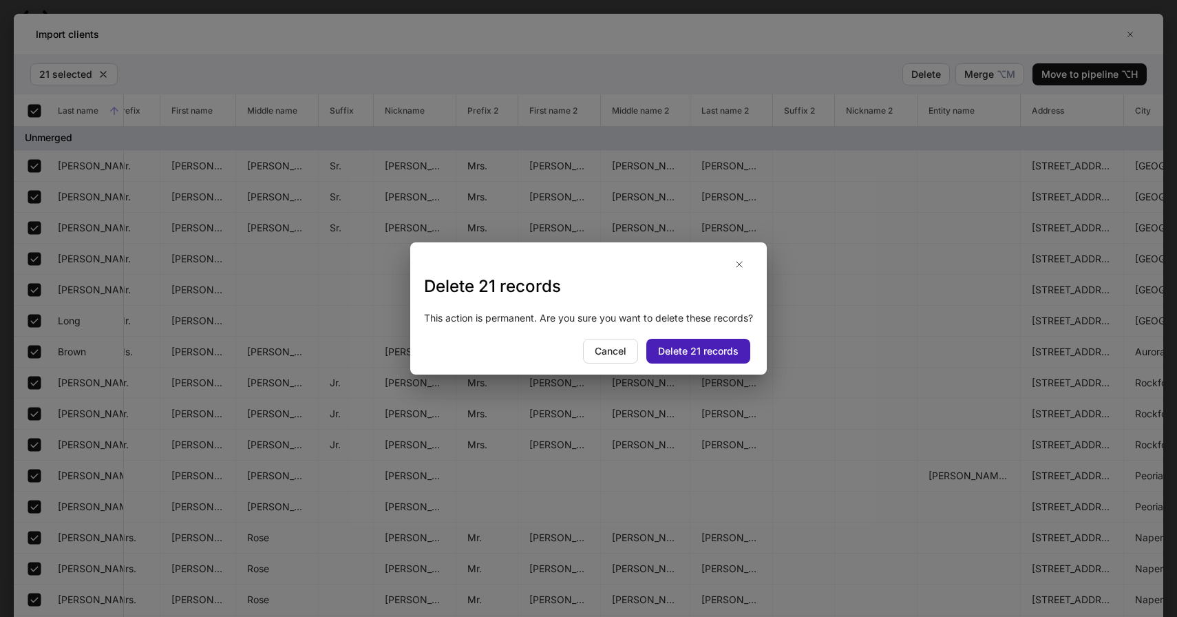
click at [711, 352] on div "Delete 21 records" at bounding box center [698, 351] width 81 height 14
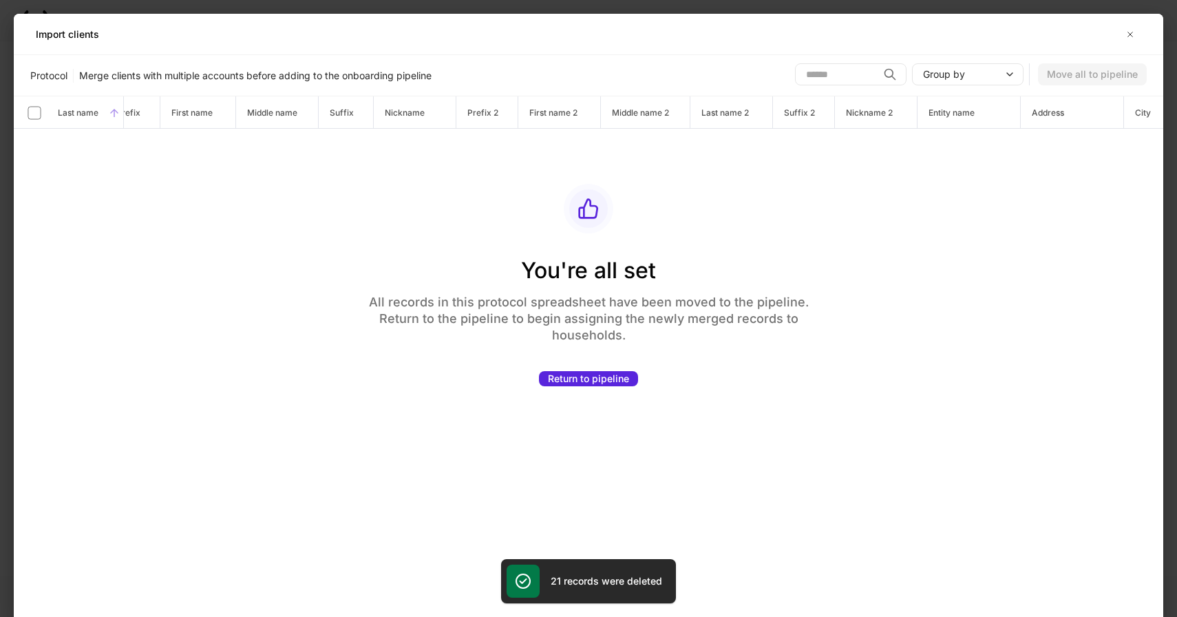
scroll to position [0, 12]
click at [1129, 30] on icon "button" at bounding box center [1130, 34] width 11 height 11
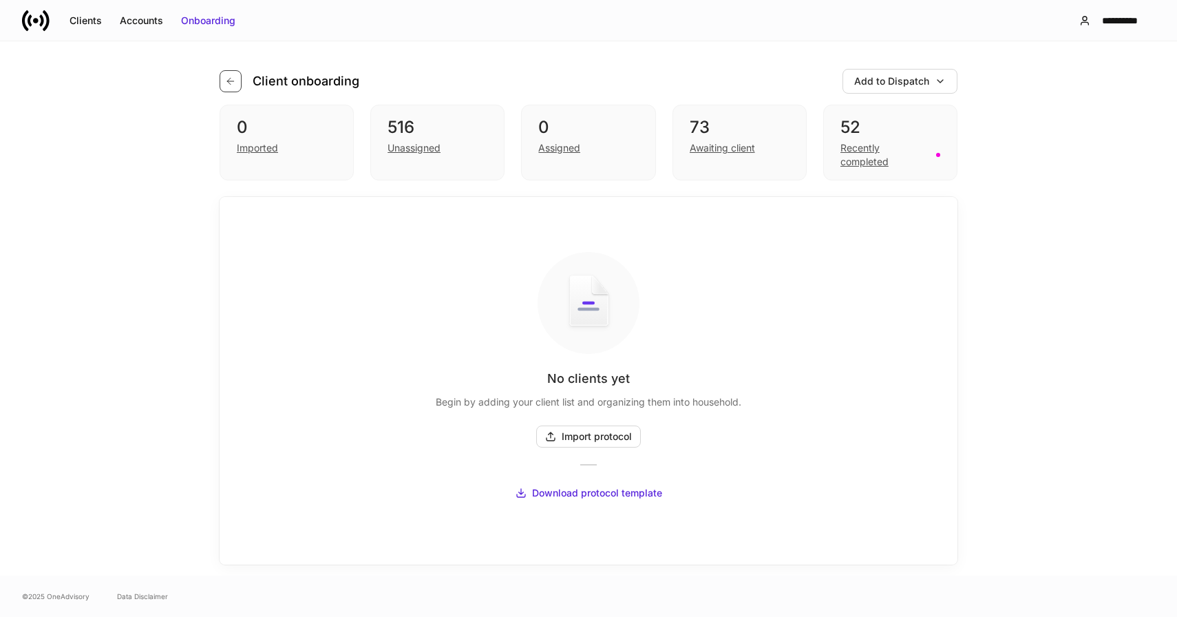
click at [229, 85] on icon "button" at bounding box center [230, 81] width 11 height 11
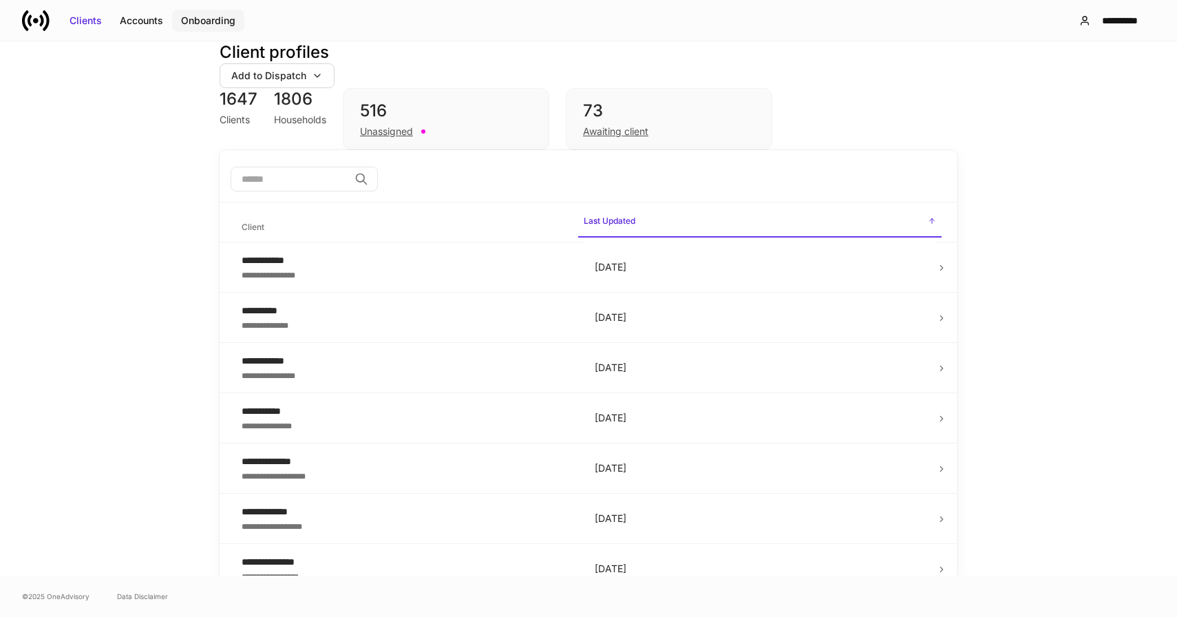
click at [209, 23] on div "Onboarding" at bounding box center [208, 21] width 54 height 14
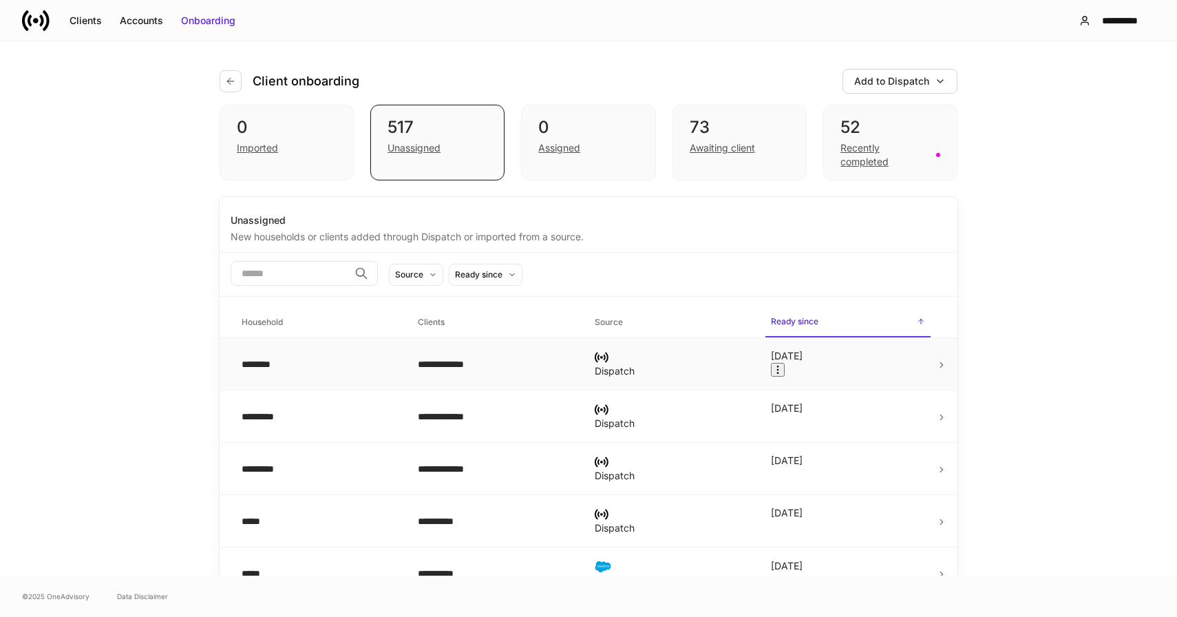
click at [778, 366] on icon "button" at bounding box center [777, 370] width 1 height 8
